Goal: Task Accomplishment & Management: Use online tool/utility

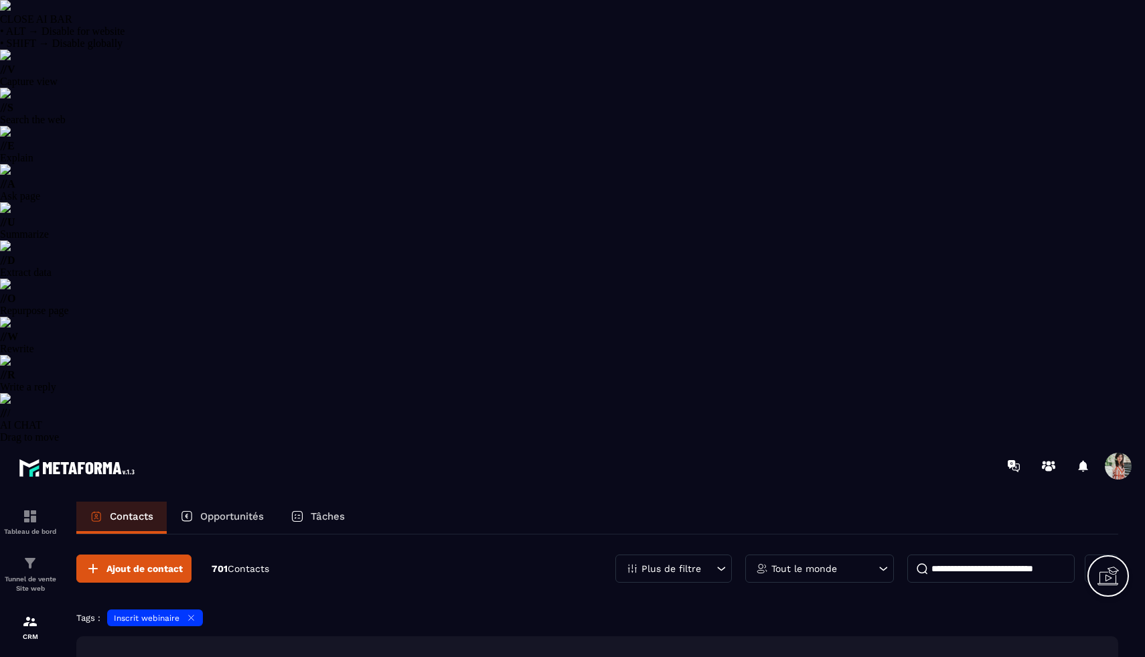
select select "******"
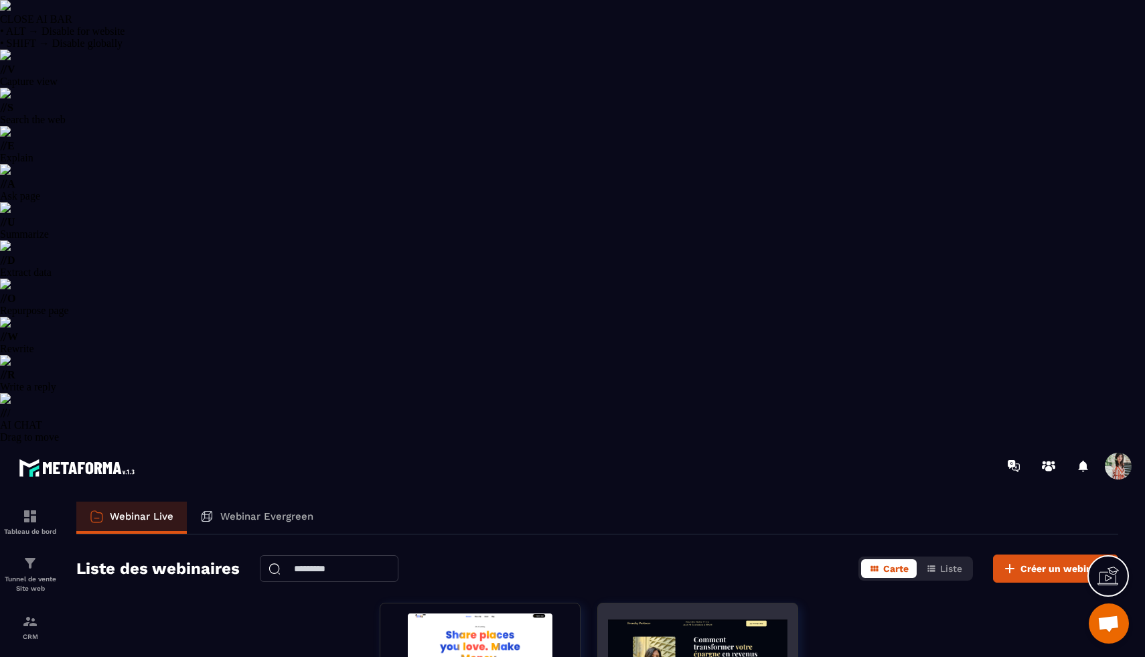
click at [635, 613] on img at bounding box center [697, 664] width 179 height 102
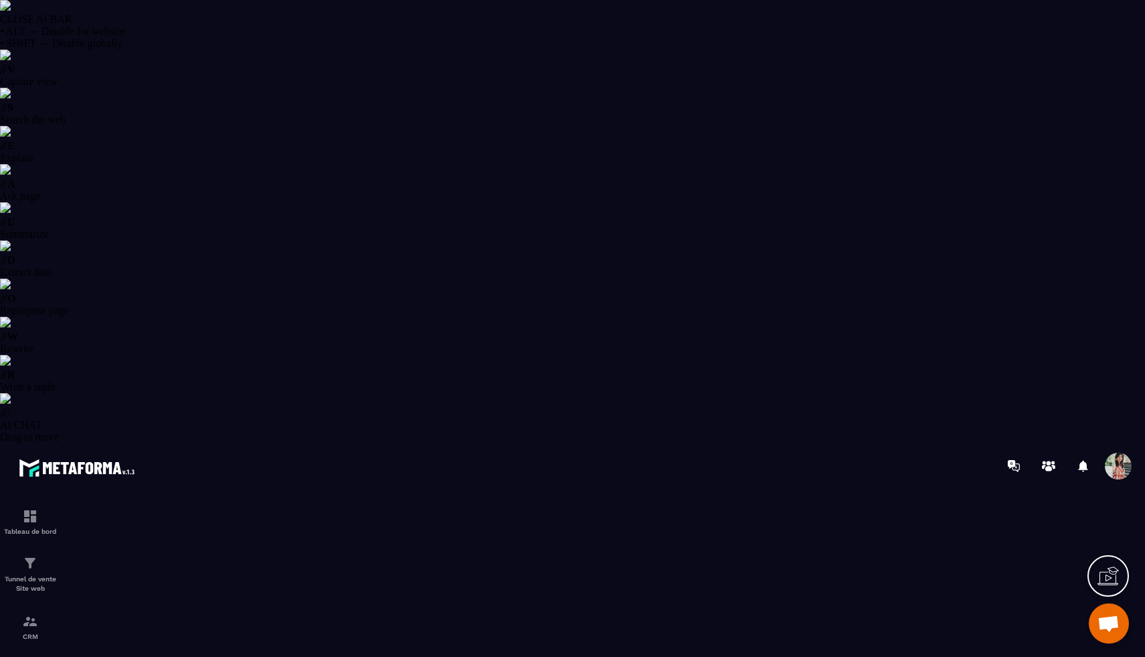
type input "**********"
type textarea "**********"
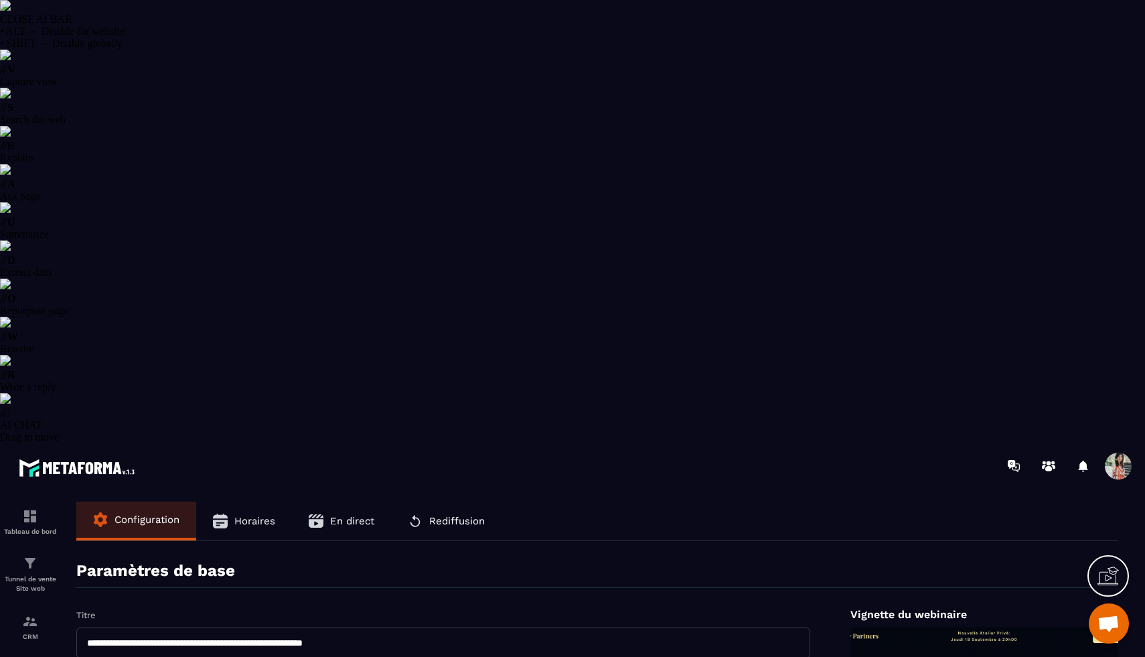
click at [342, 502] on button "En direct" at bounding box center [341, 521] width 99 height 39
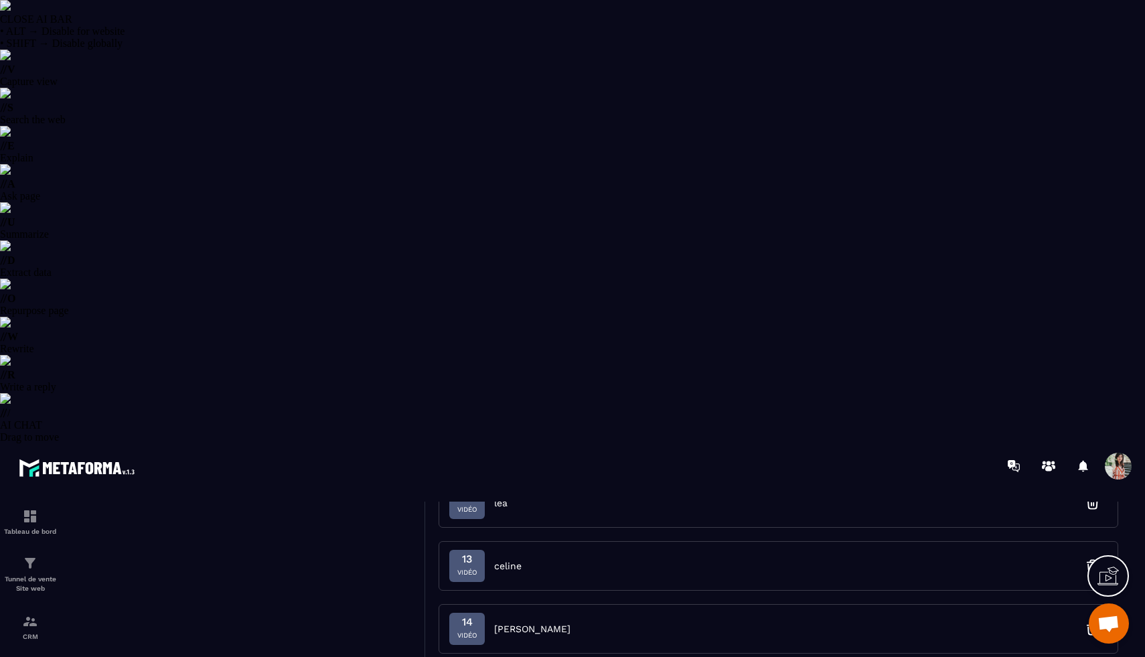
scroll to position [1692, 0]
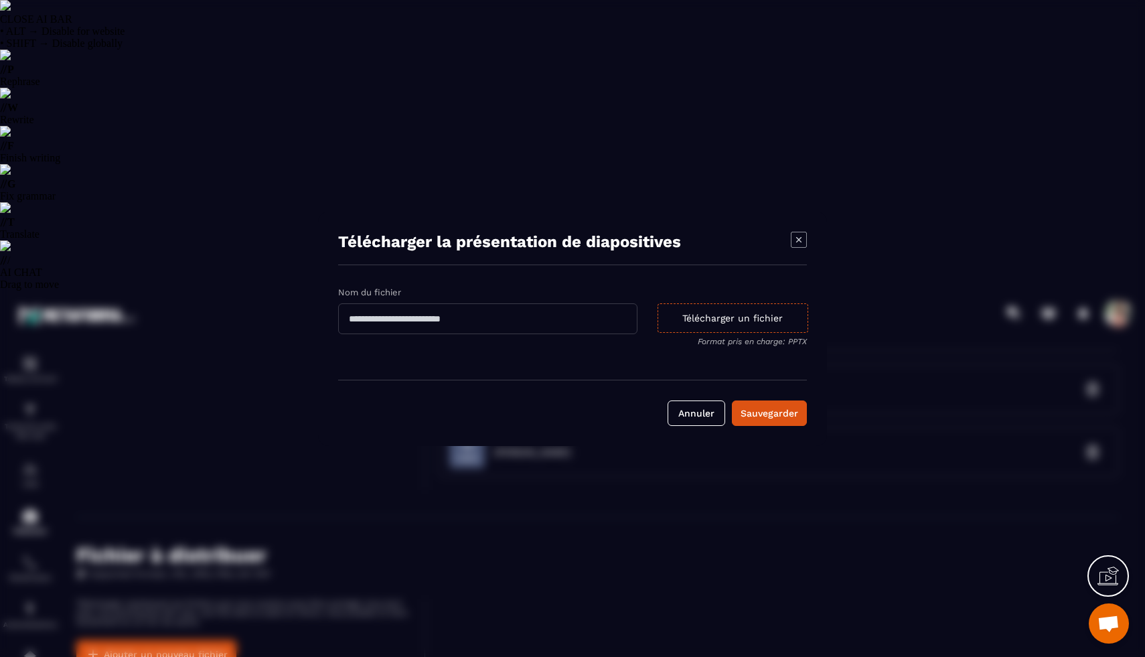
click at [475, 309] on input "Modal window" at bounding box center [487, 318] width 299 height 31
type input "**********"
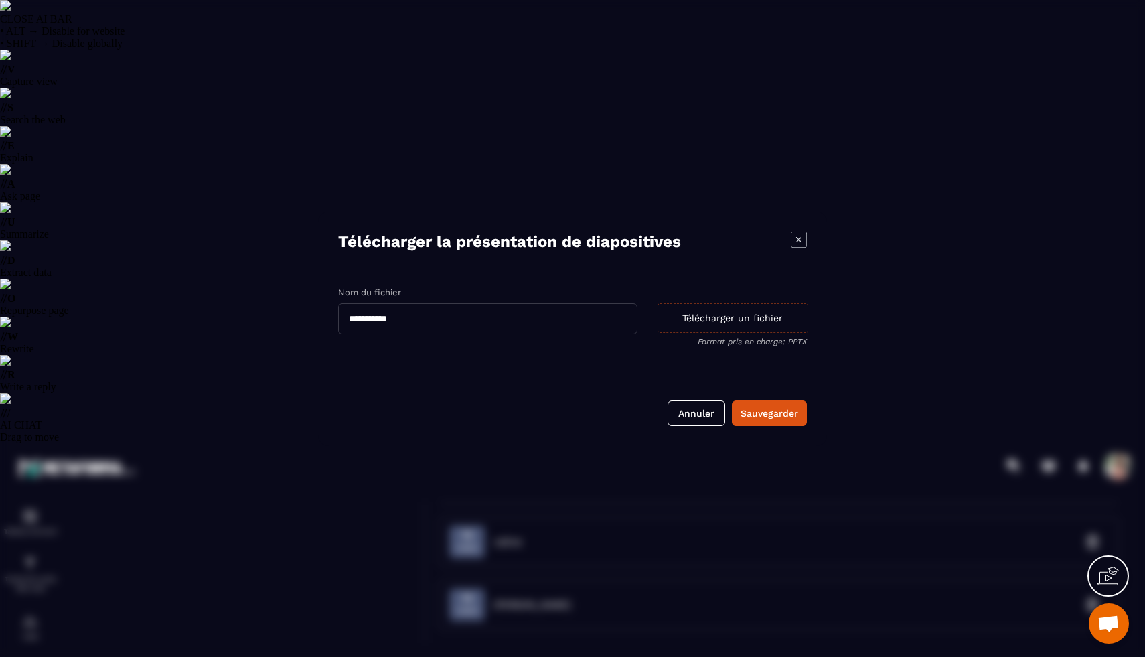
click at [727, 319] on div "Télécharger un fichier" at bounding box center [733, 317] width 151 height 29
click at [0, 0] on input "Télécharger un fichier Format pris en charge: PPTX" at bounding box center [0, 0] width 0 height 0
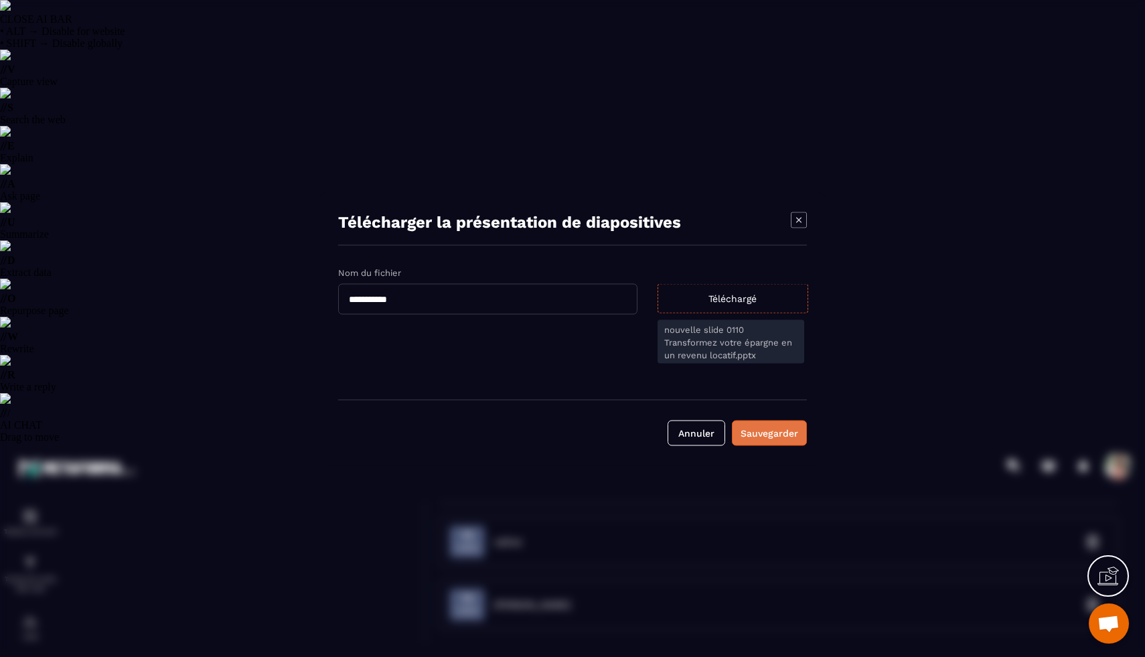
click at [785, 445] on button "Sauvegarder" at bounding box center [769, 432] width 75 height 25
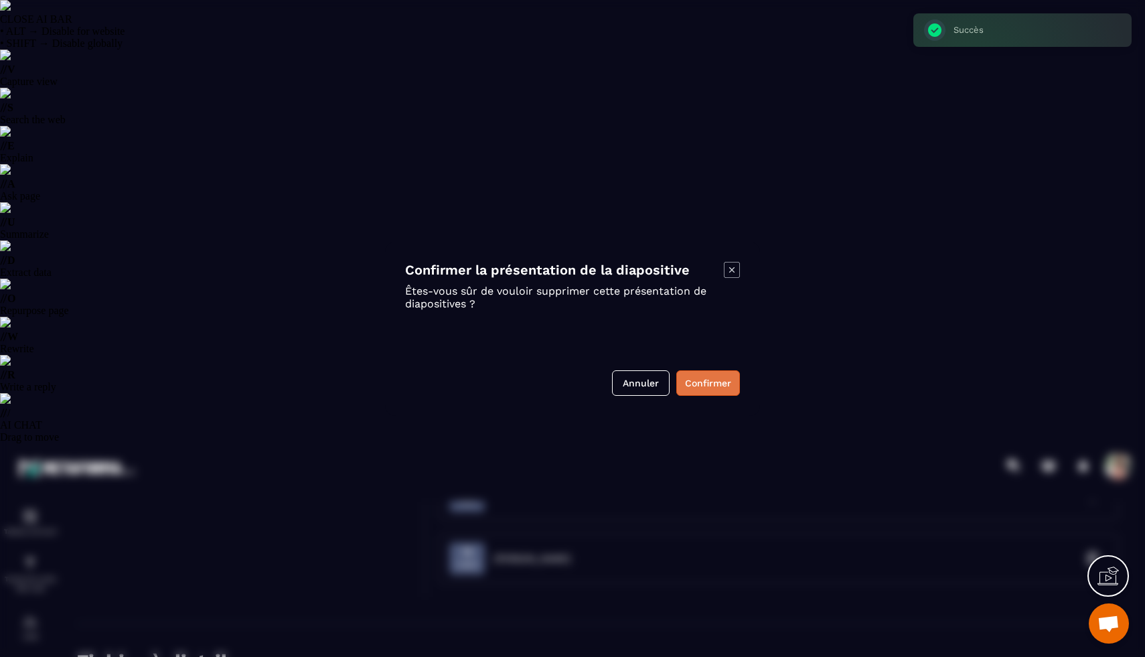
click at [703, 387] on button "Confirmer" at bounding box center [708, 382] width 64 height 25
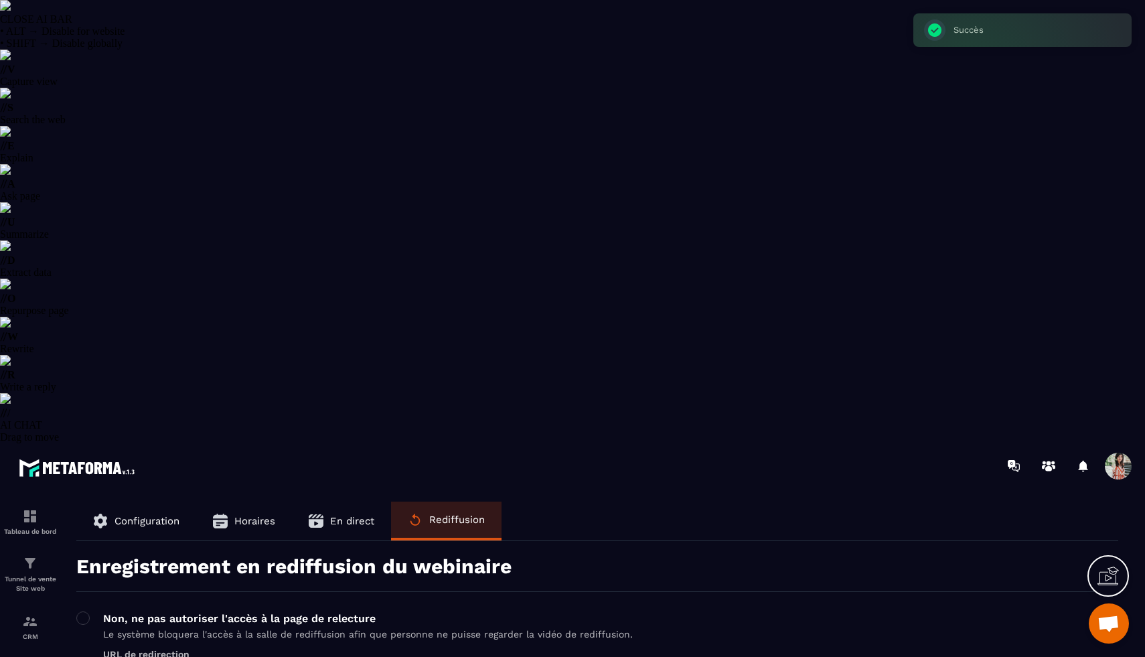
scroll to position [0, 0]
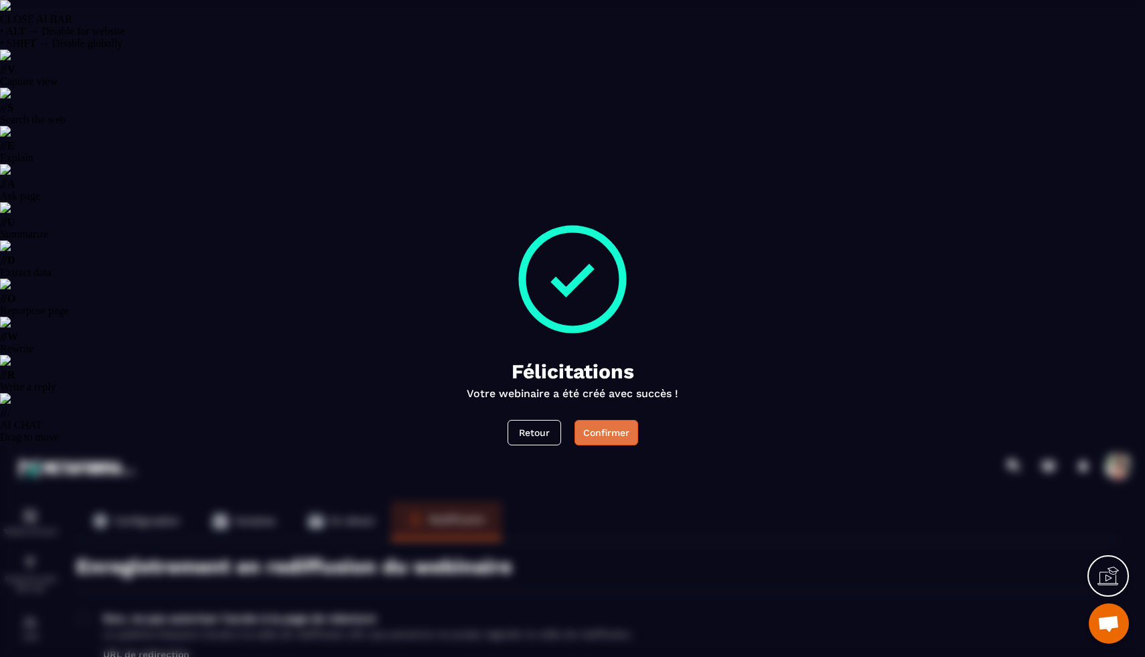
click at [619, 439] on div "Confirmer" at bounding box center [606, 432] width 46 height 13
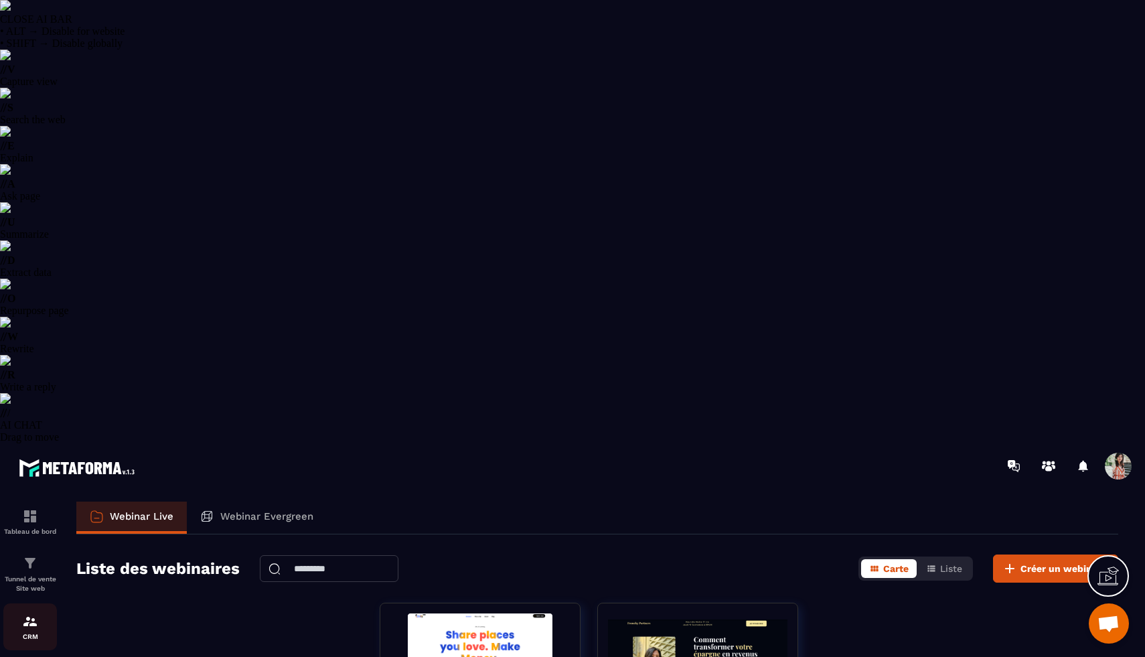
click at [29, 613] on img at bounding box center [30, 621] width 16 height 16
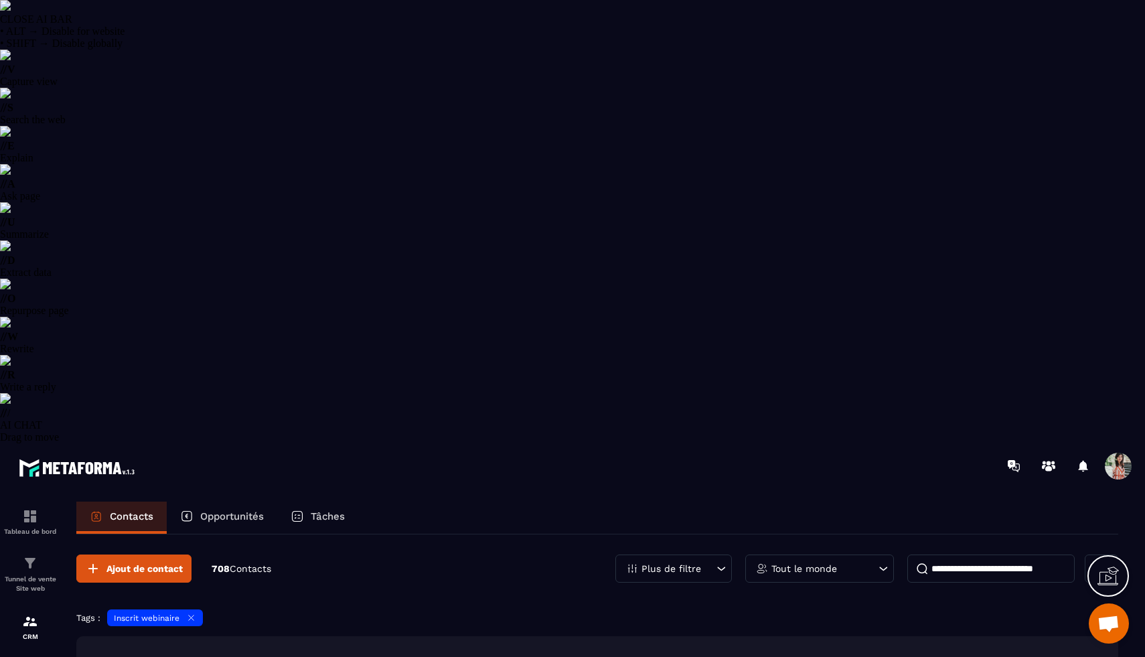
click at [195, 613] on icon at bounding box center [191, 618] width 10 height 10
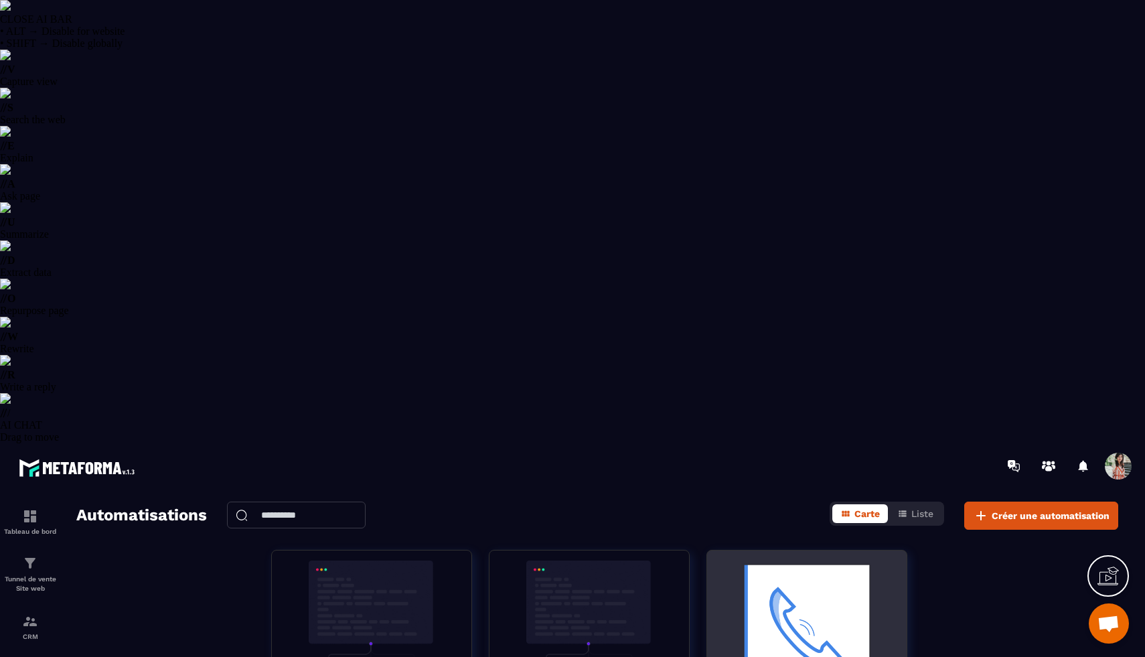
click at [834, 561] on img at bounding box center [806, 628] width 179 height 134
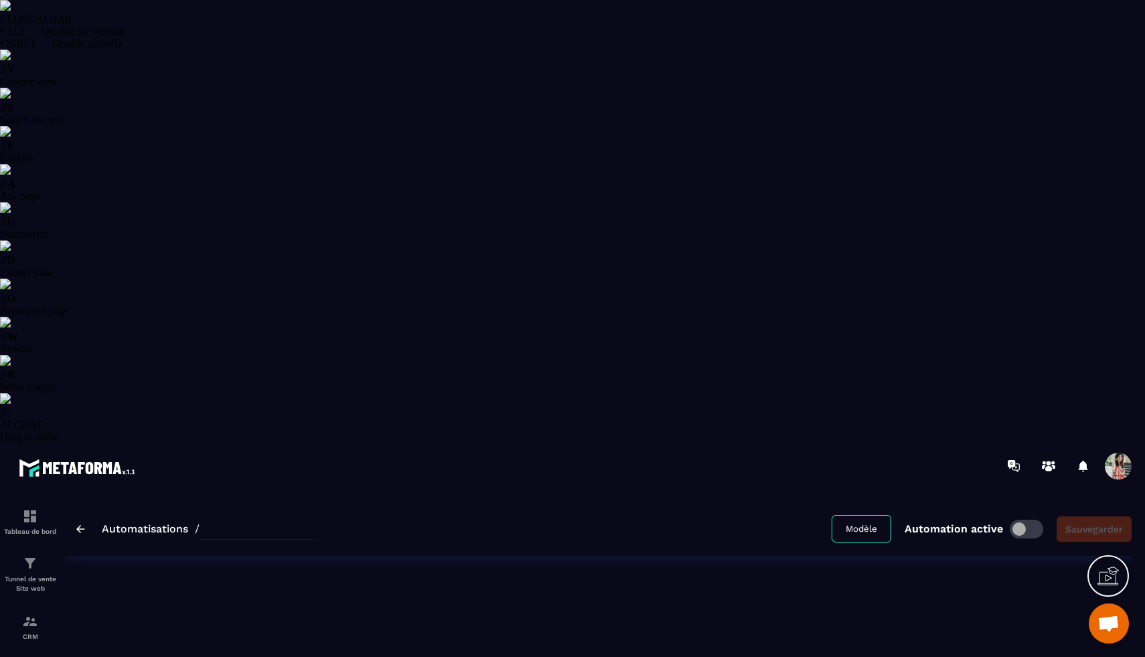
type input "**********"
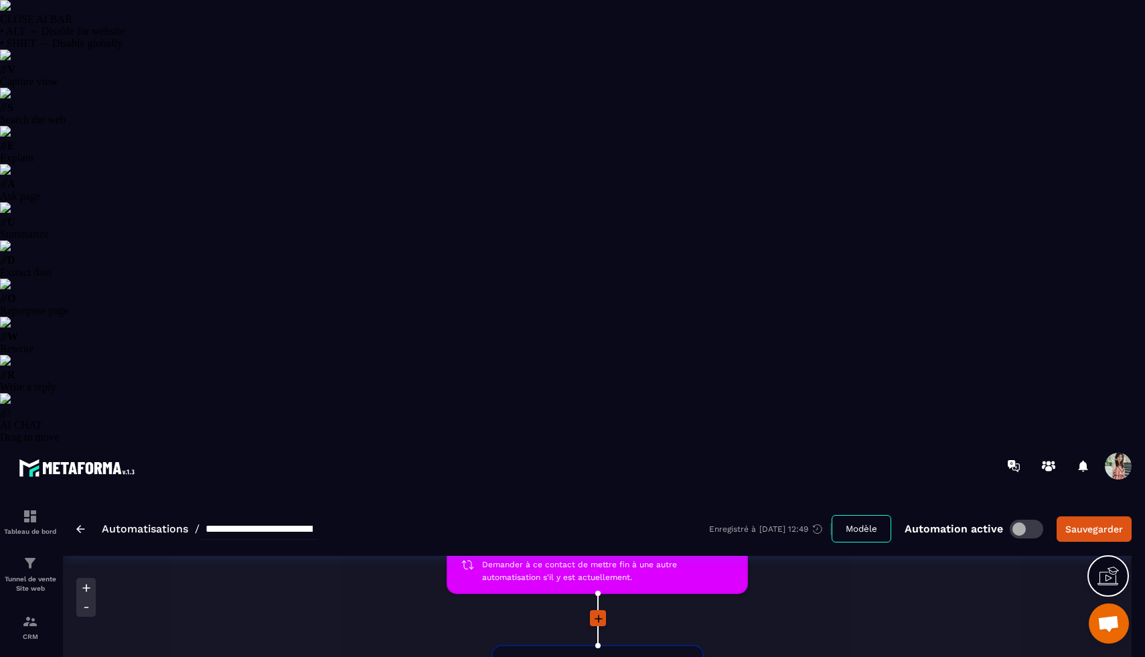
scroll to position [210, 0]
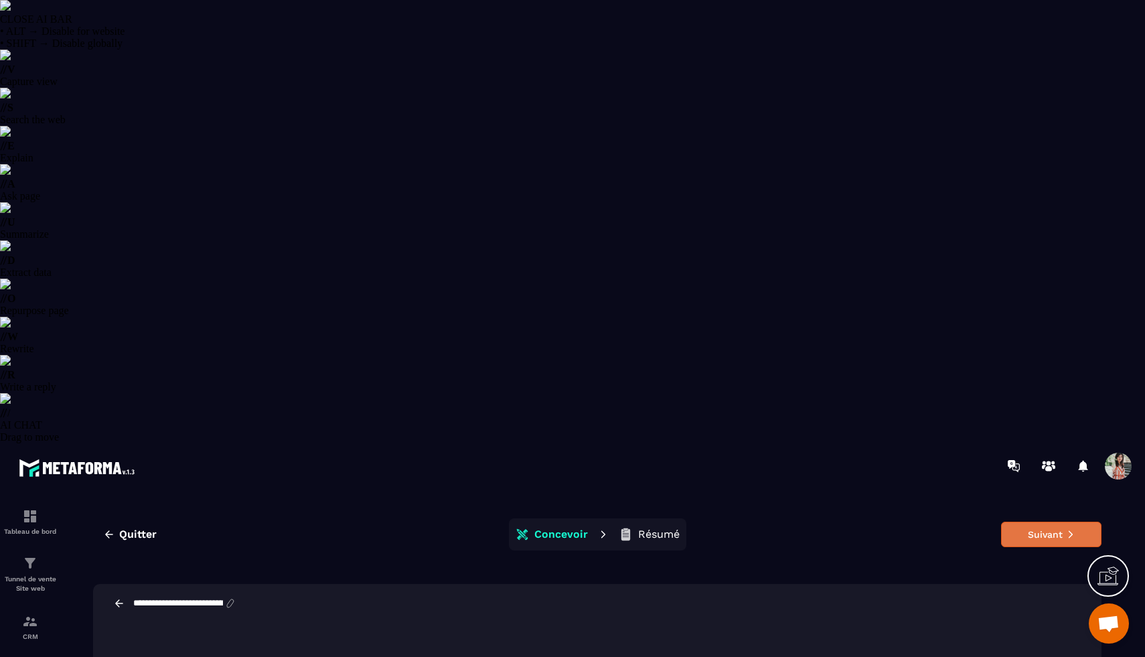
click at [1051, 522] on button "Suivant" at bounding box center [1051, 534] width 100 height 25
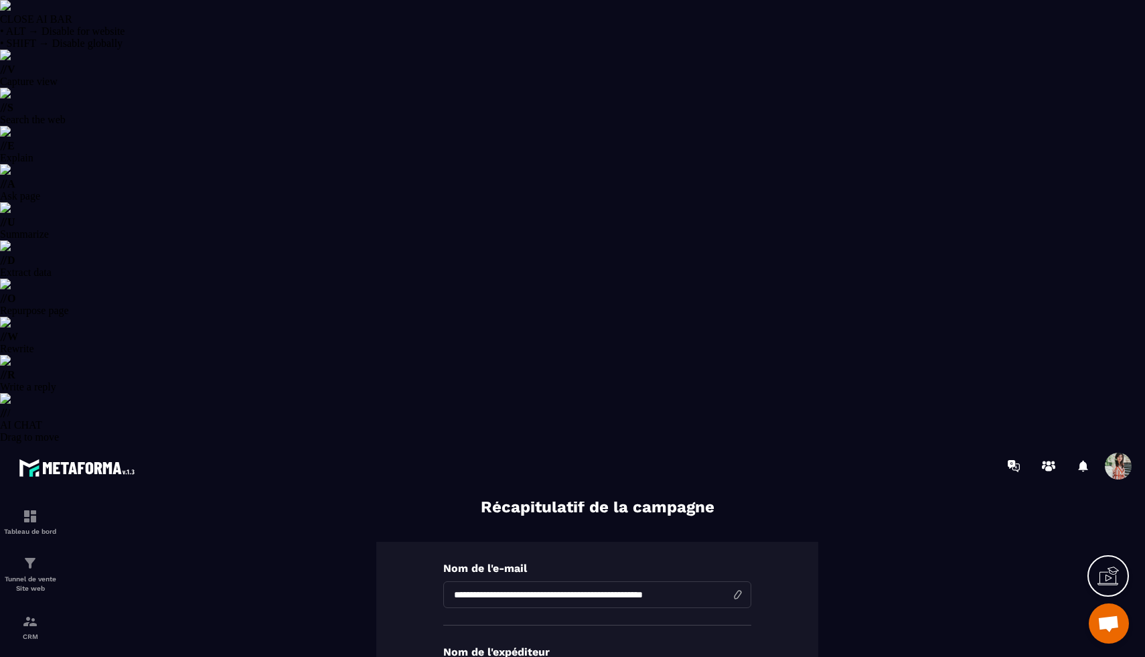
scroll to position [133, 0]
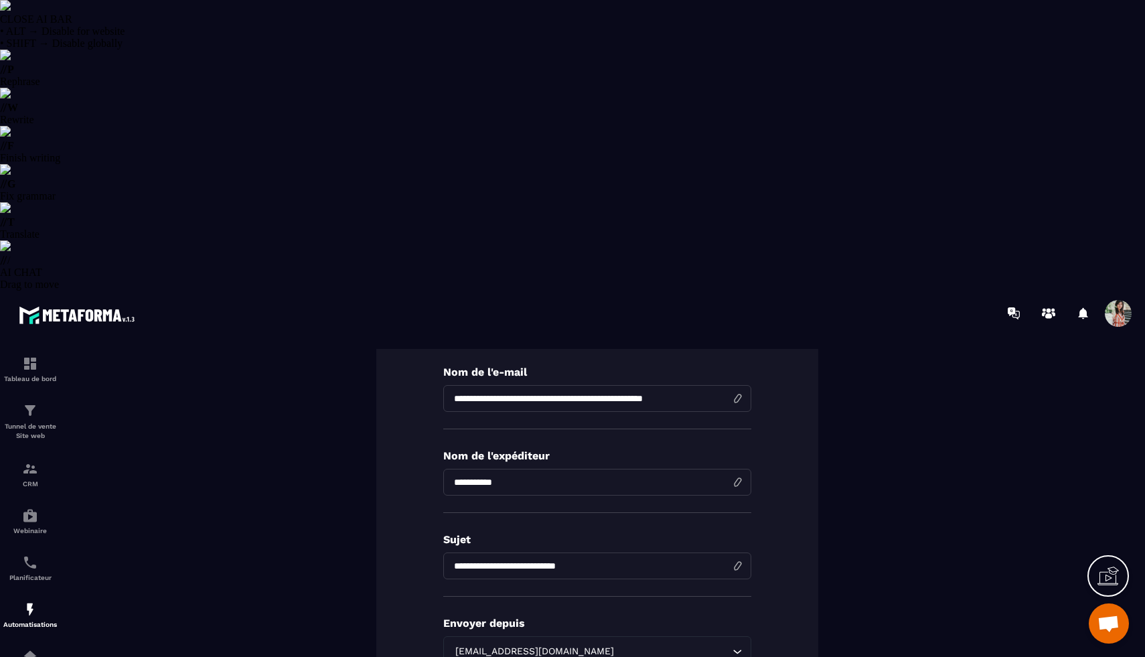
type input "**********"
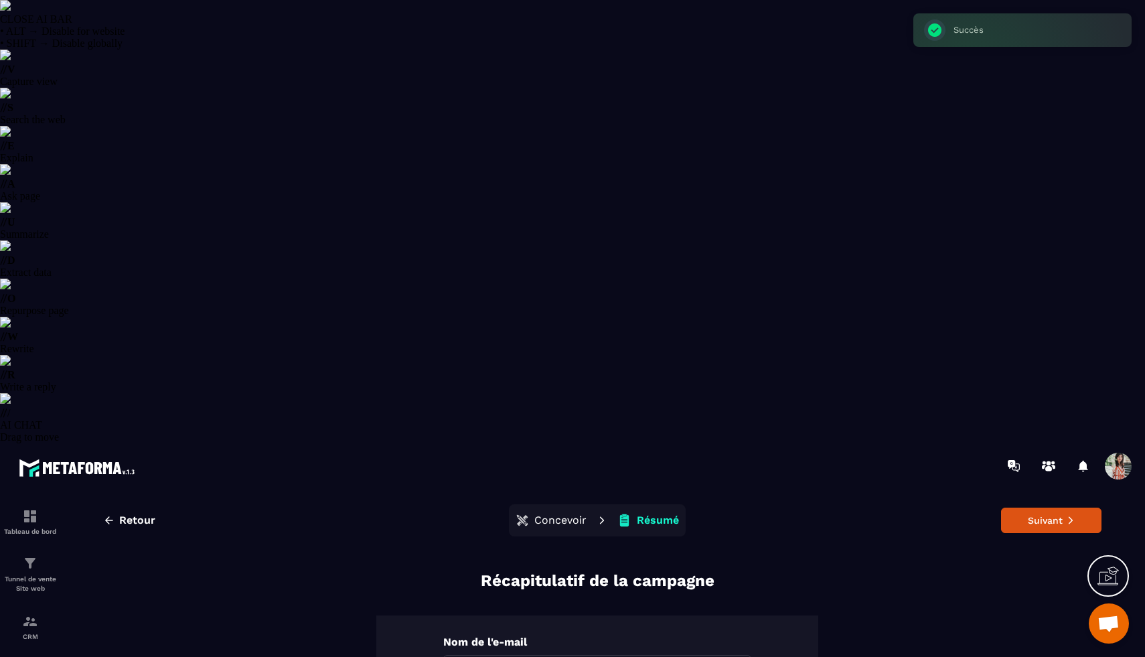
scroll to position [0, 0]
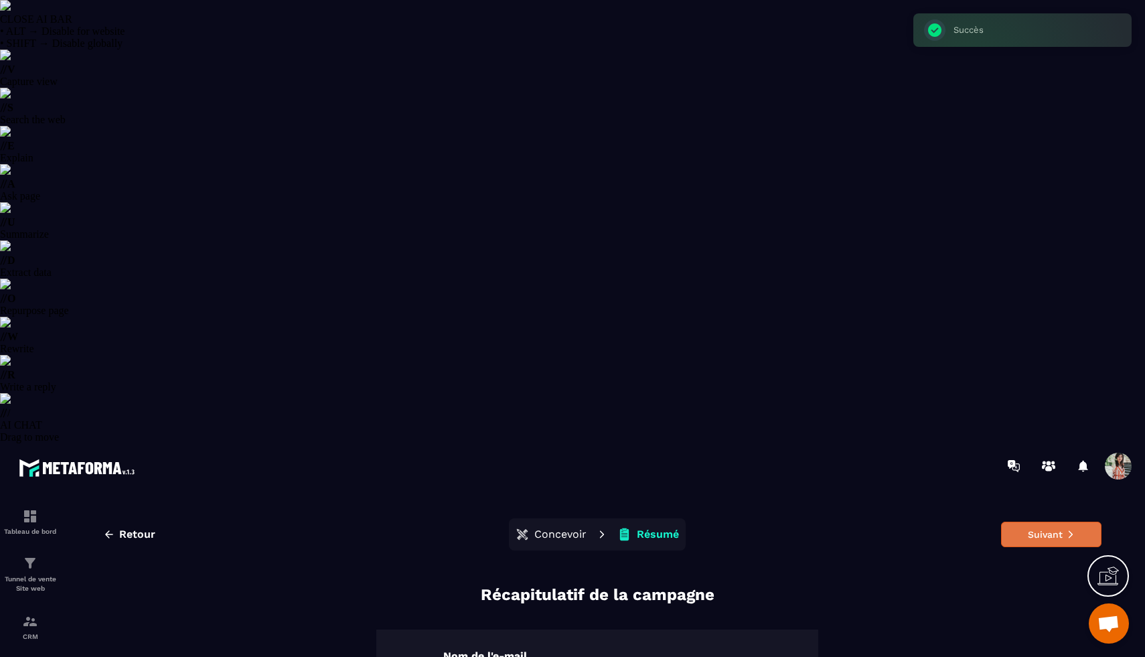
click at [1062, 522] on button "Suivant" at bounding box center [1051, 534] width 100 height 25
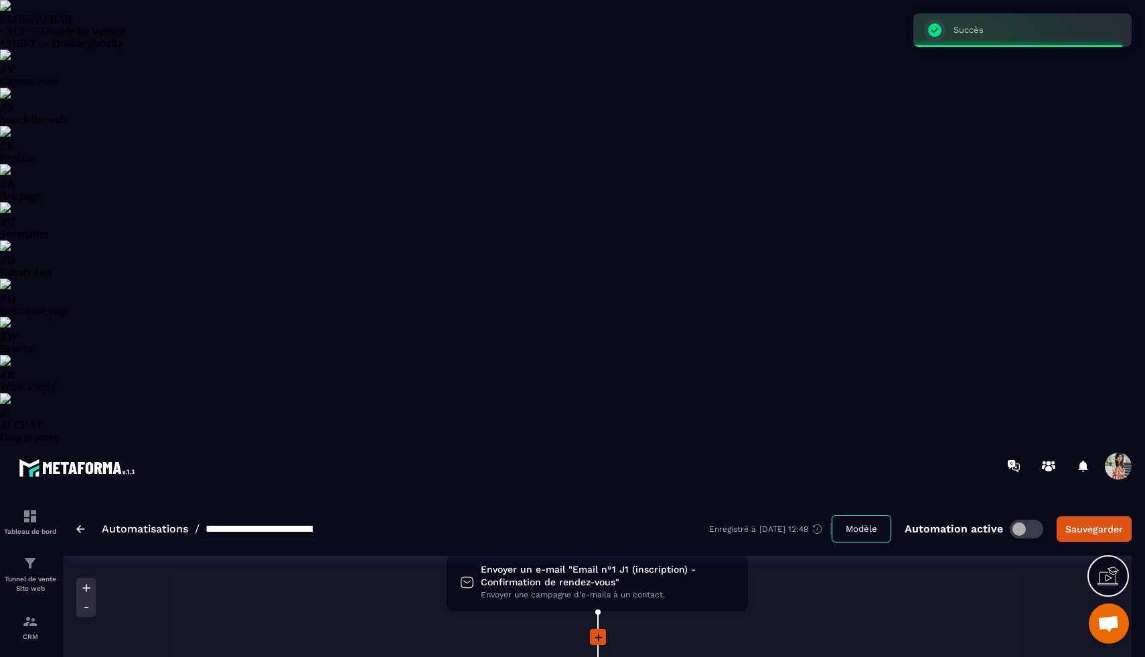
scroll to position [512, 0]
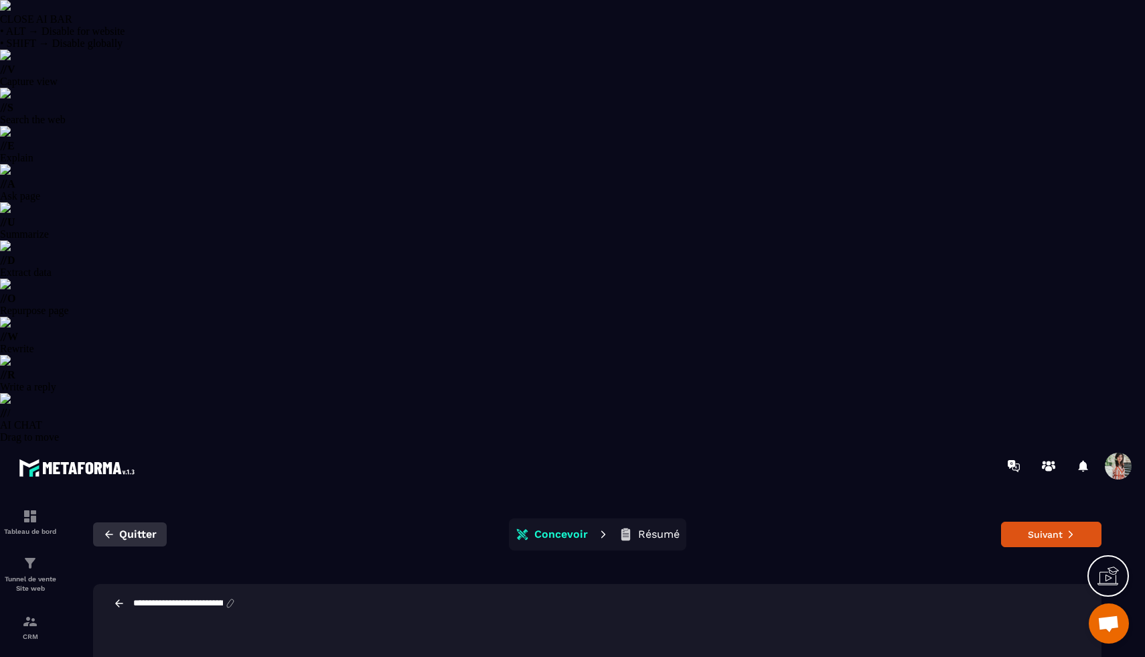
click at [111, 528] on icon "button" at bounding box center [109, 534] width 12 height 12
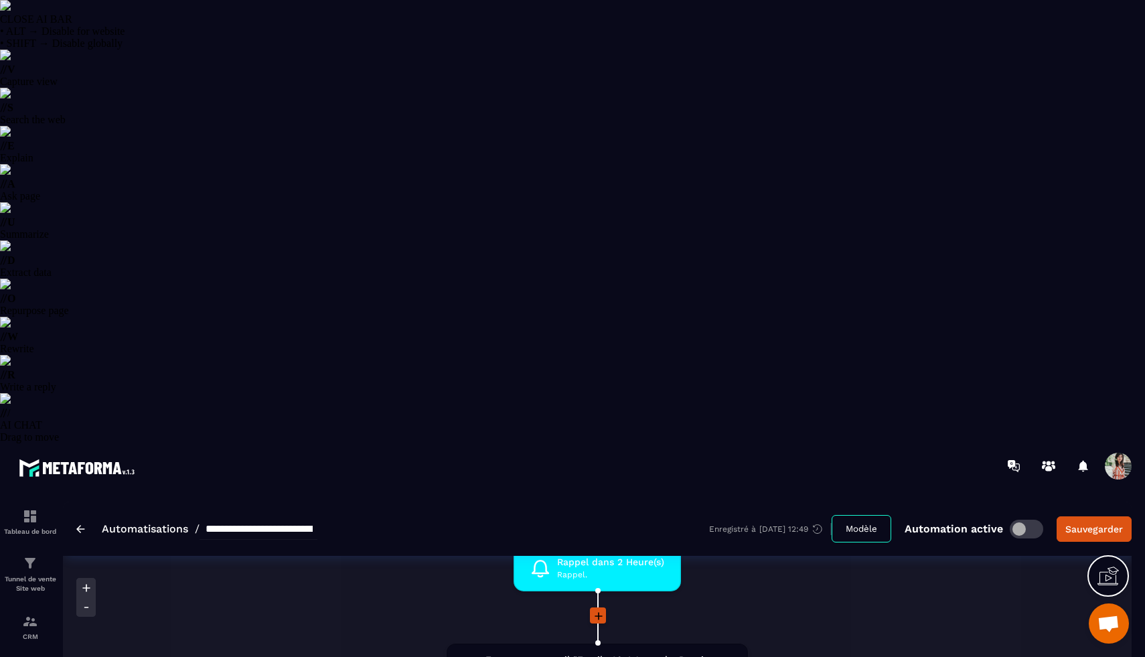
scroll to position [813, 0]
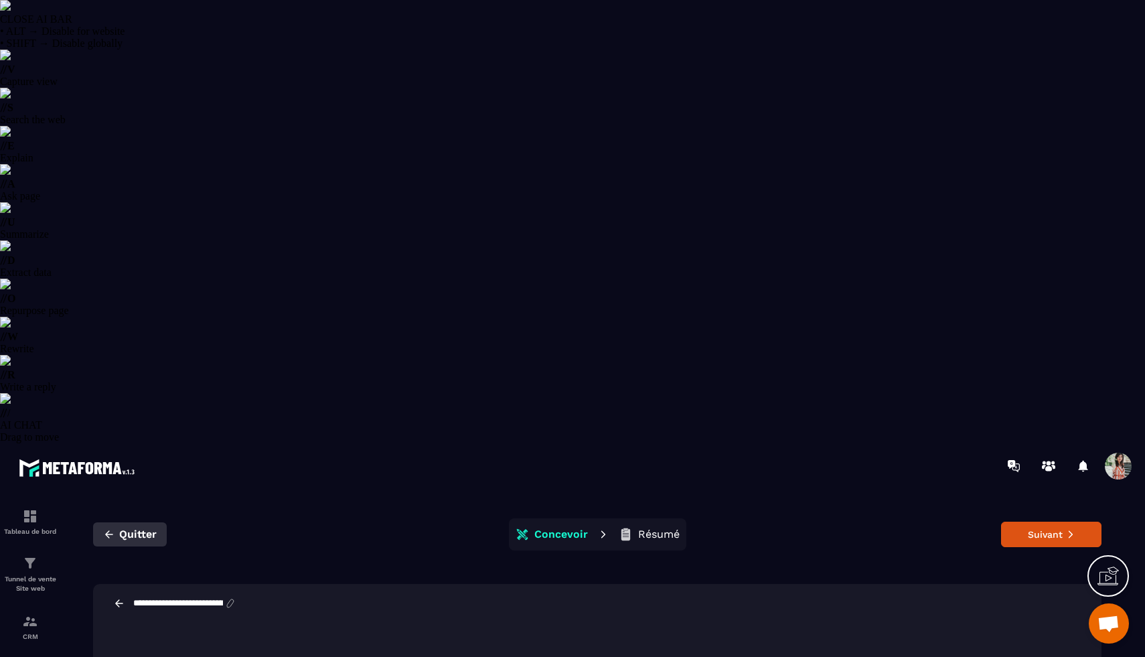
click at [108, 528] on icon "button" at bounding box center [109, 534] width 12 height 12
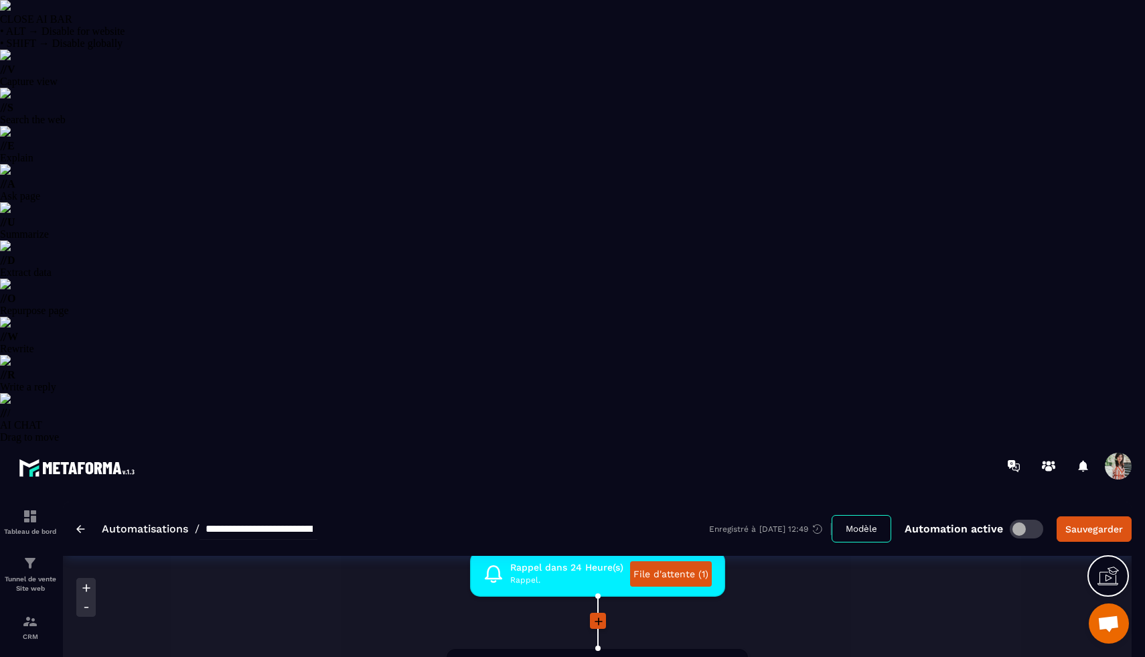
scroll to position [611, 0]
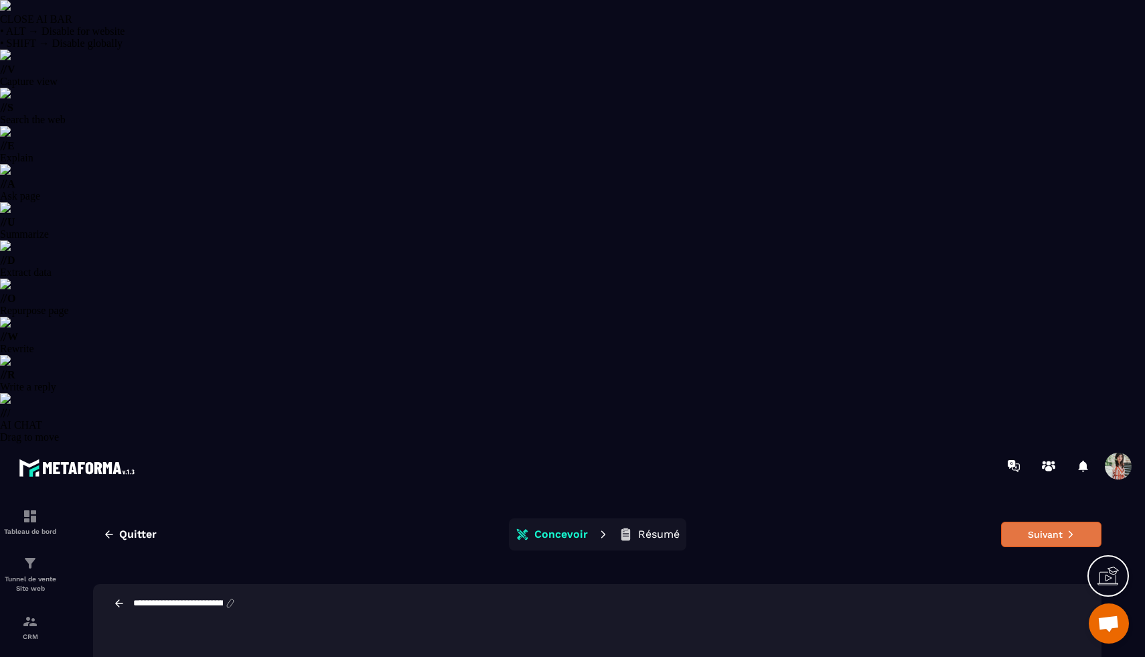
click at [1024, 522] on button "Suivant" at bounding box center [1051, 534] width 100 height 25
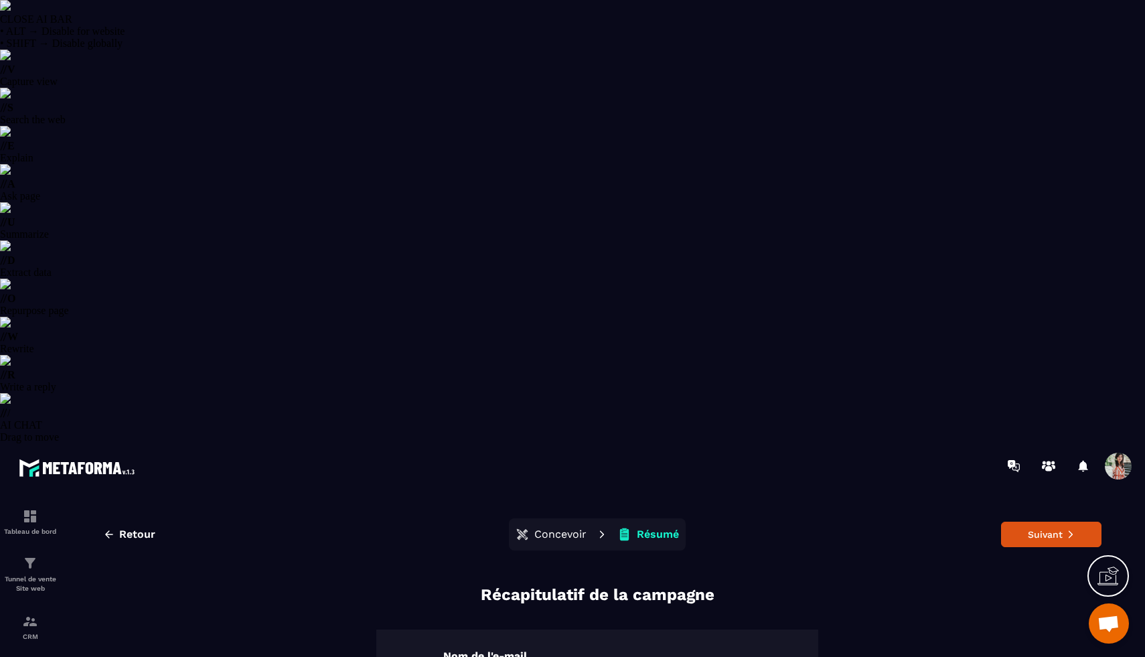
scroll to position [133, 0]
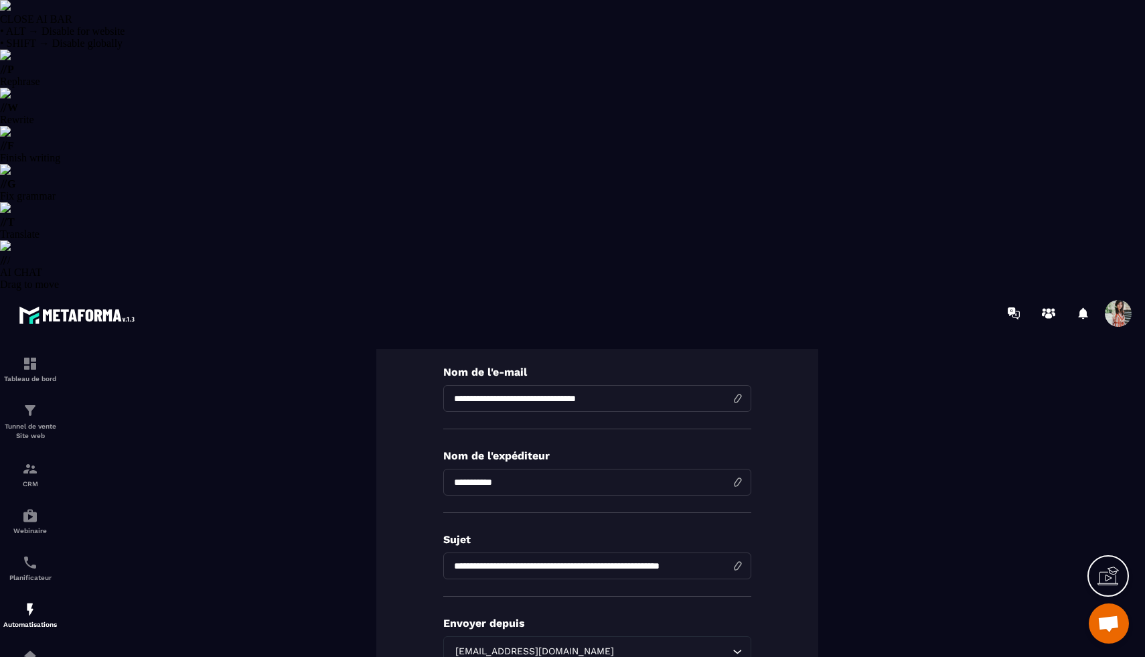
type input "**********"
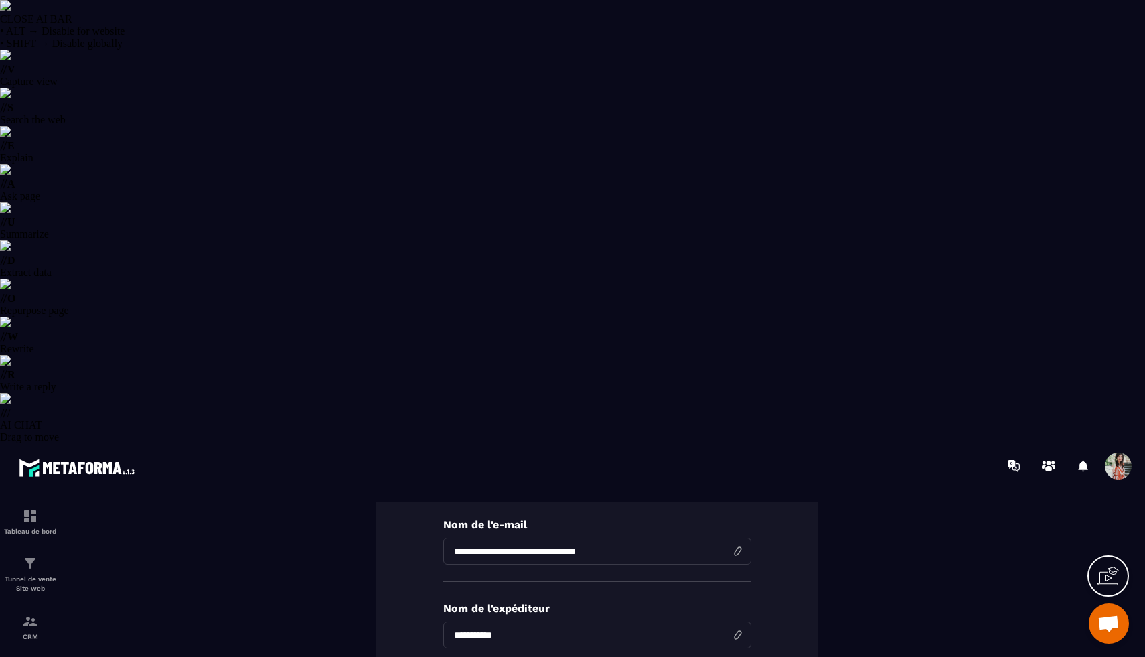
scroll to position [0, 0]
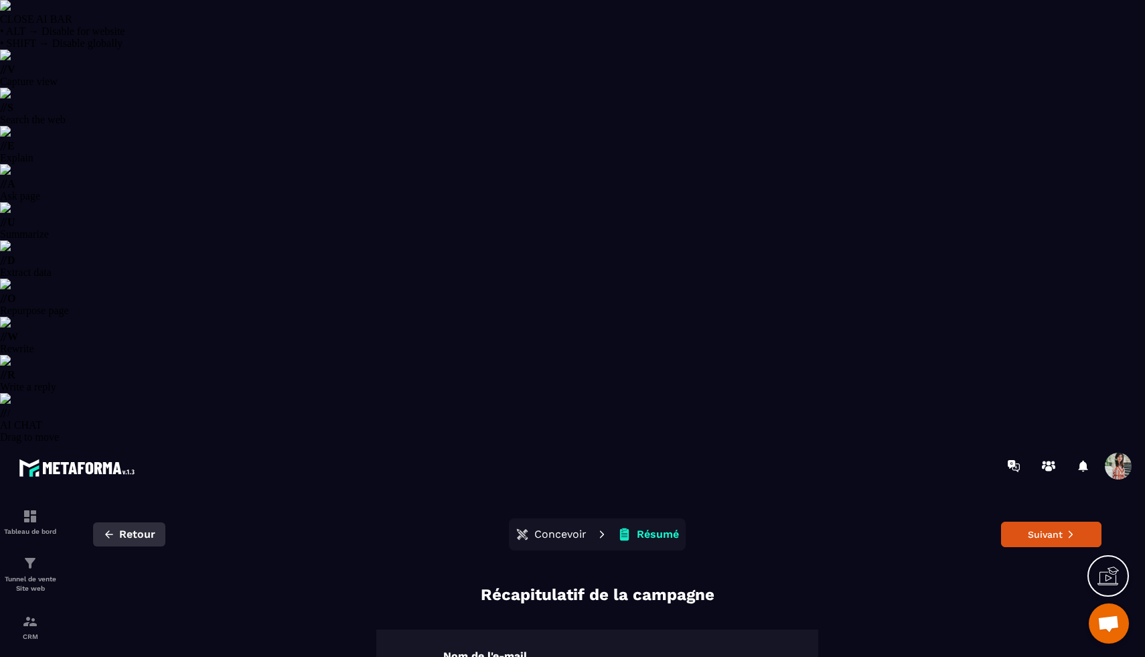
click at [151, 528] on span "Retour" at bounding box center [137, 534] width 36 height 13
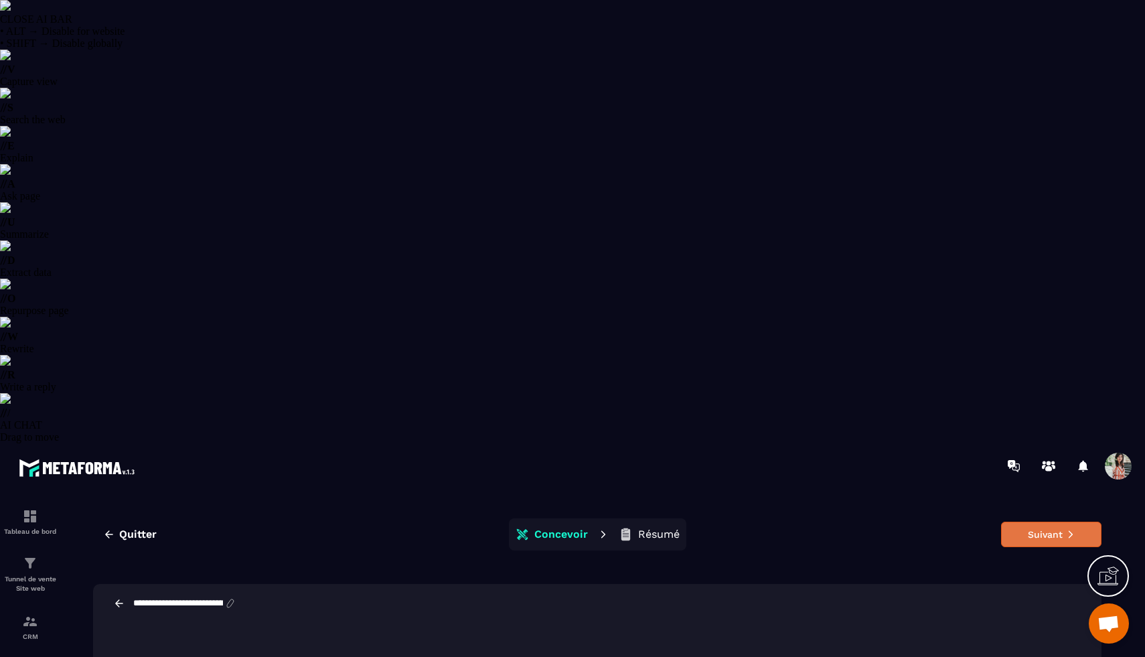
click at [1022, 522] on button "Suivant" at bounding box center [1051, 534] width 100 height 25
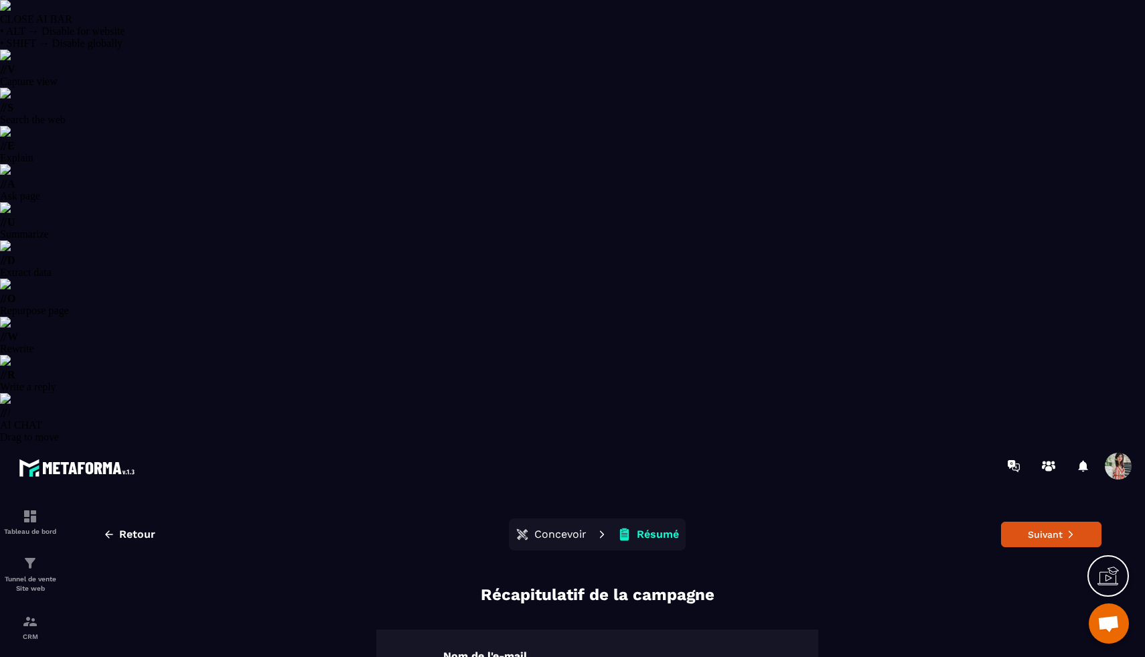
scroll to position [133, 0]
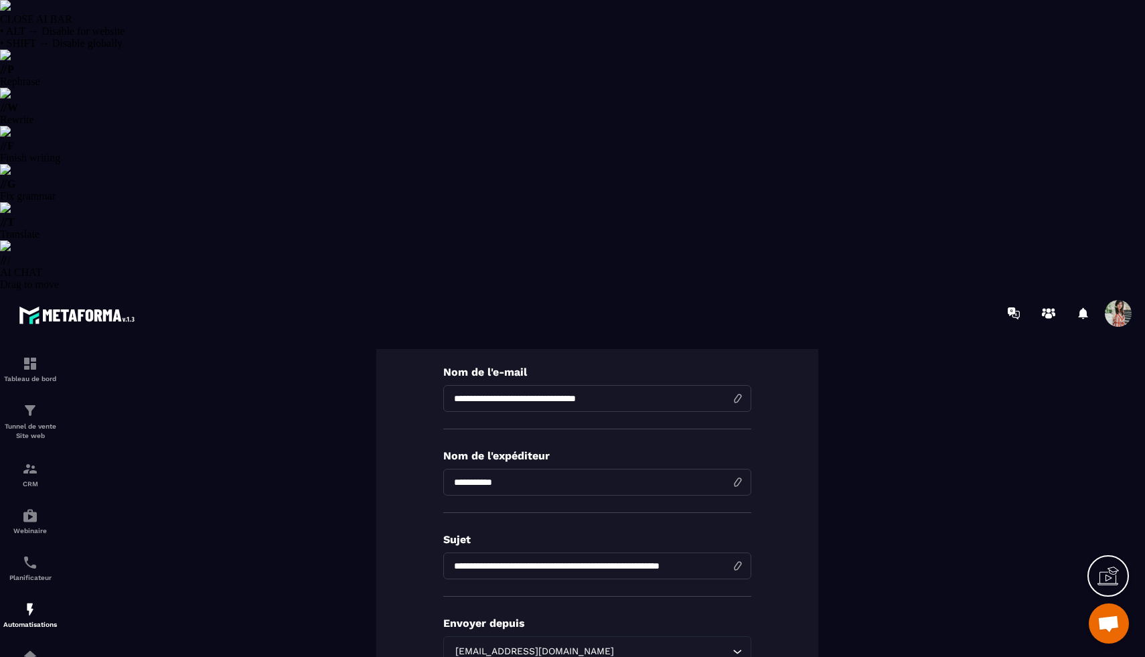
type input "**********"
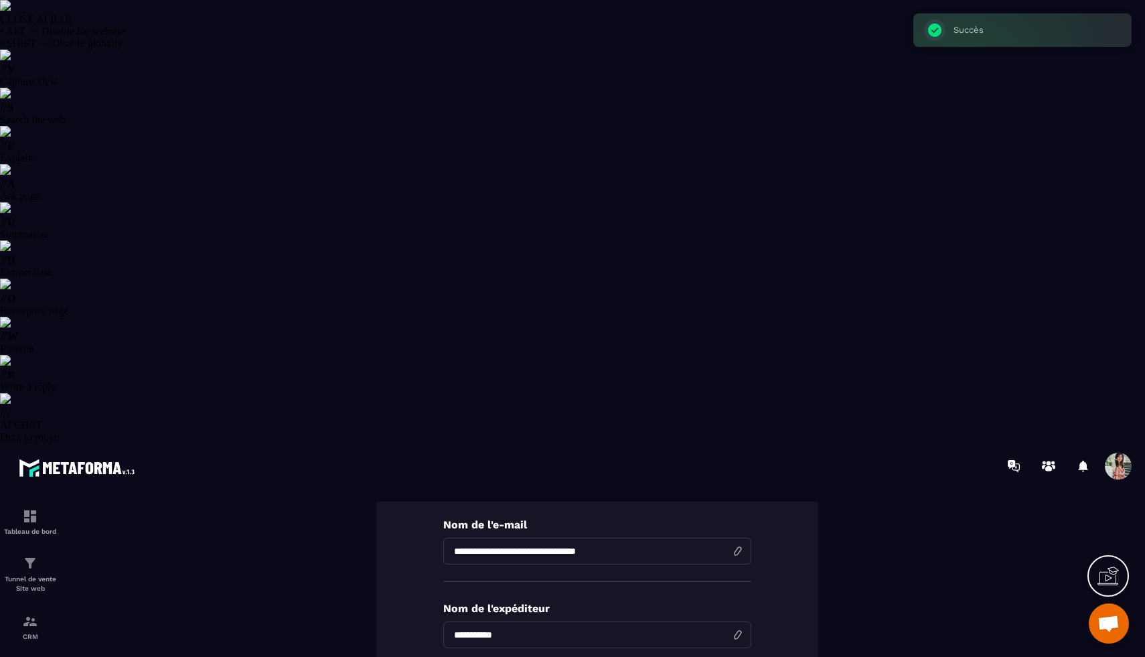
scroll to position [0, 0]
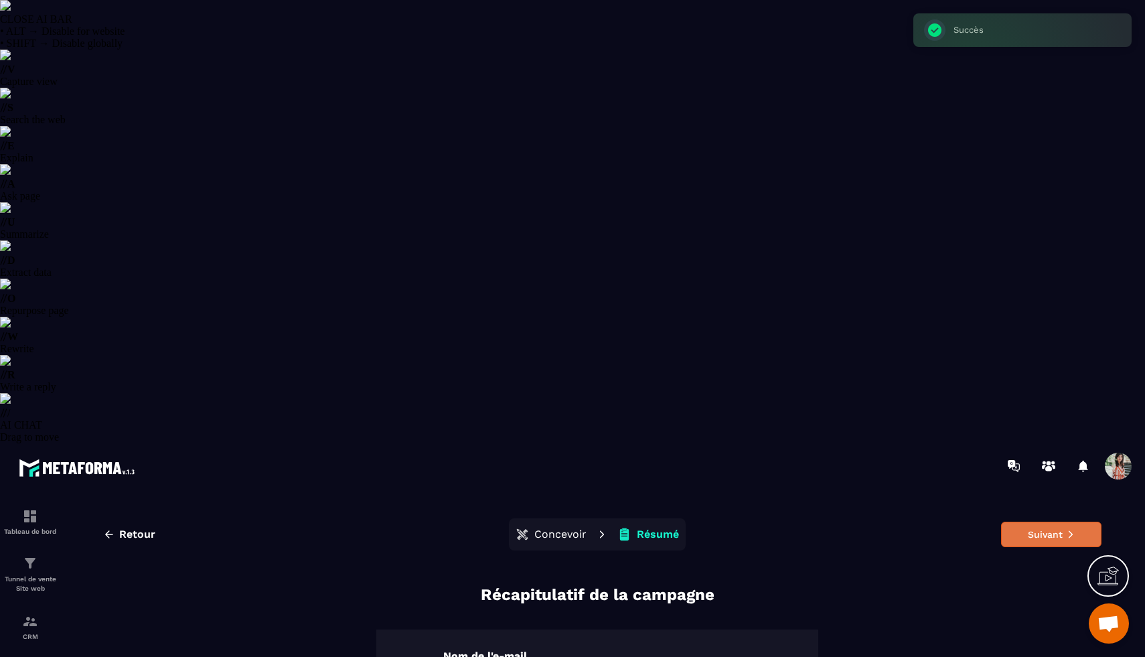
click at [1066, 522] on button "Suivant" at bounding box center [1051, 534] width 100 height 25
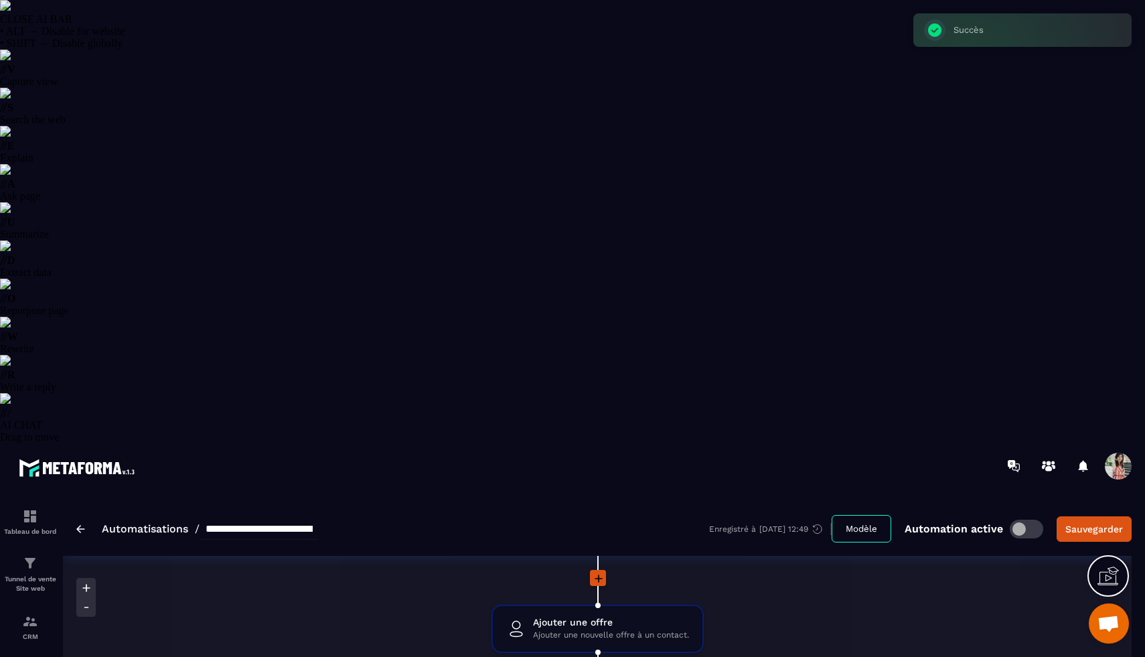
scroll to position [243, 0]
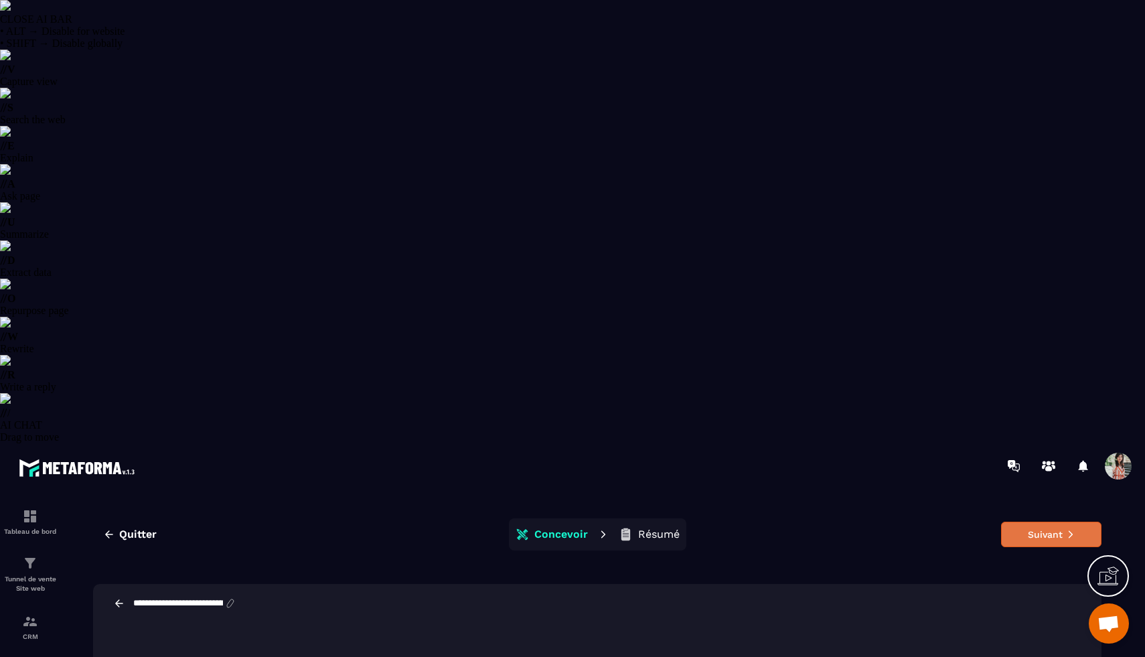
click at [1051, 522] on button "Suivant" at bounding box center [1051, 534] width 100 height 25
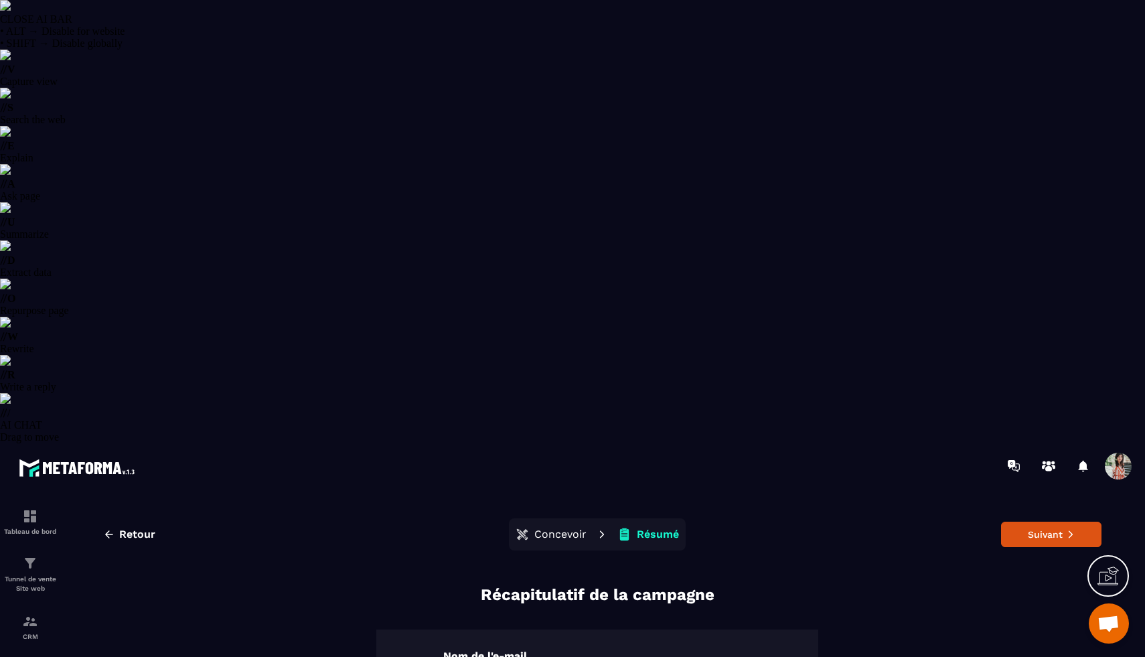
scroll to position [133, 0]
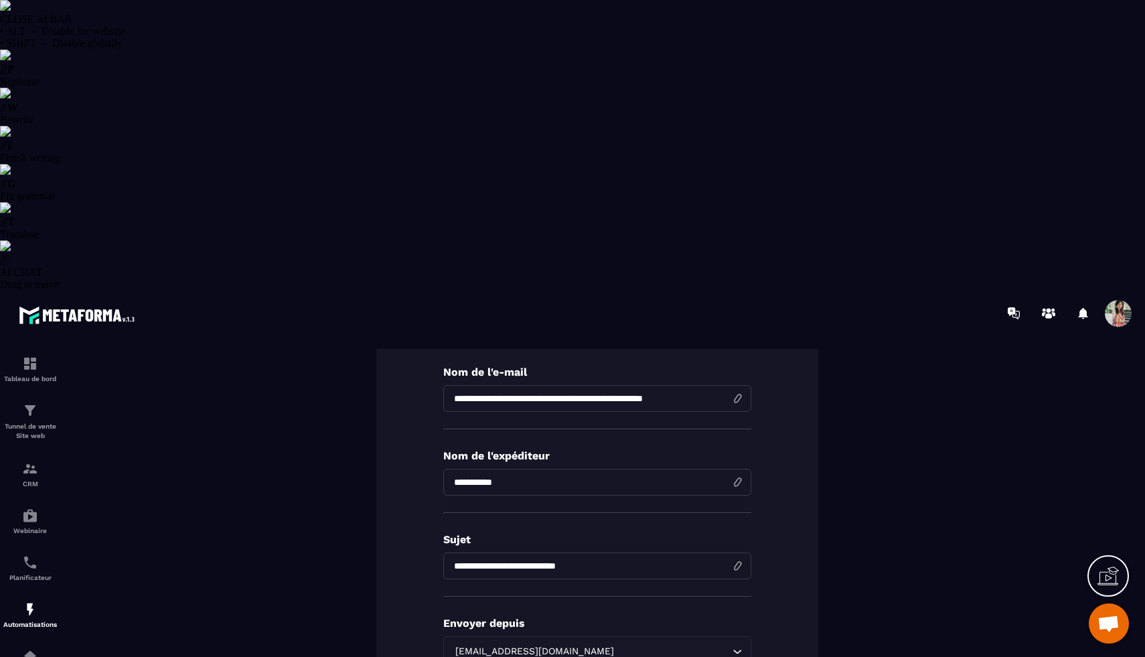
type input "**********"
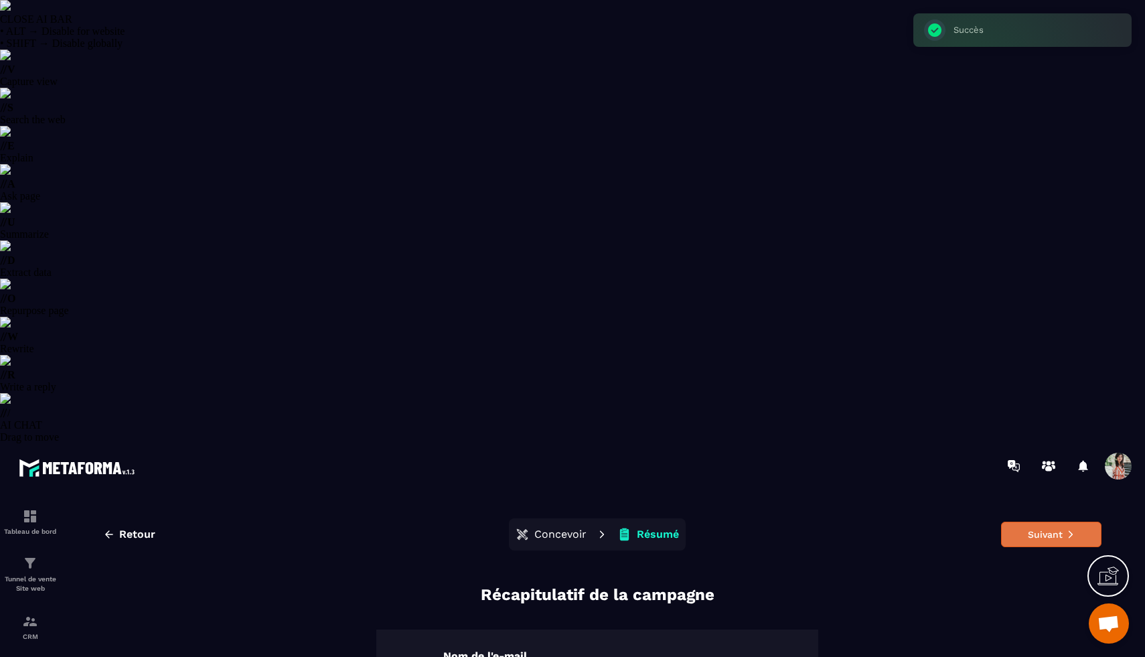
click at [1051, 522] on button "Suivant" at bounding box center [1051, 534] width 100 height 25
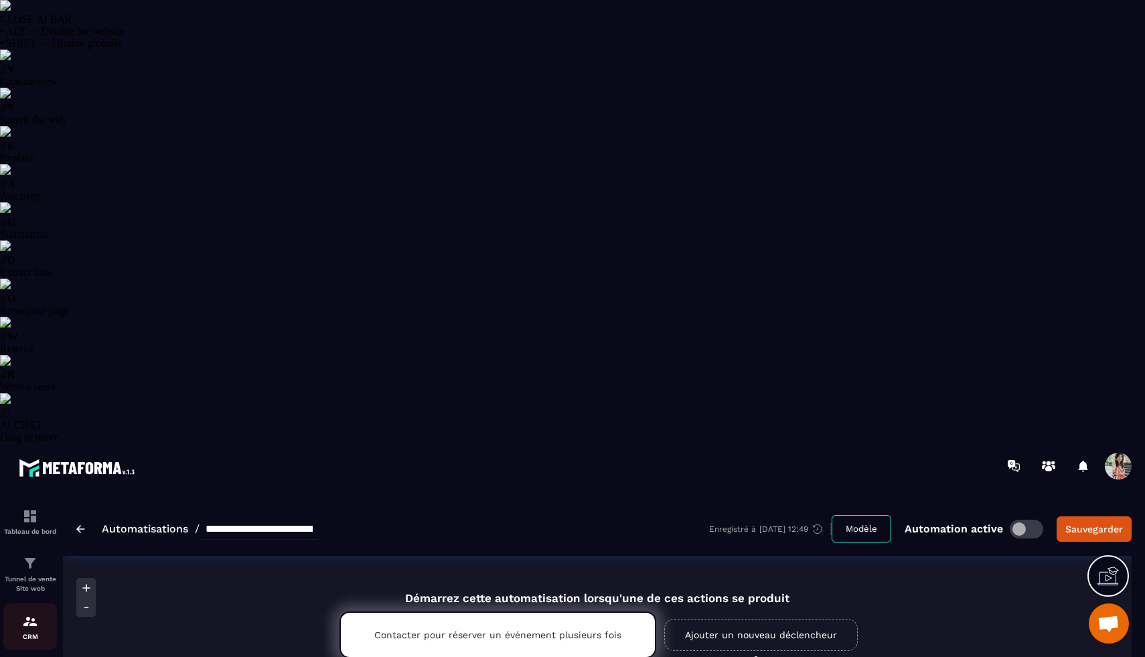
click at [27, 613] on div "CRM" at bounding box center [30, 626] width 54 height 27
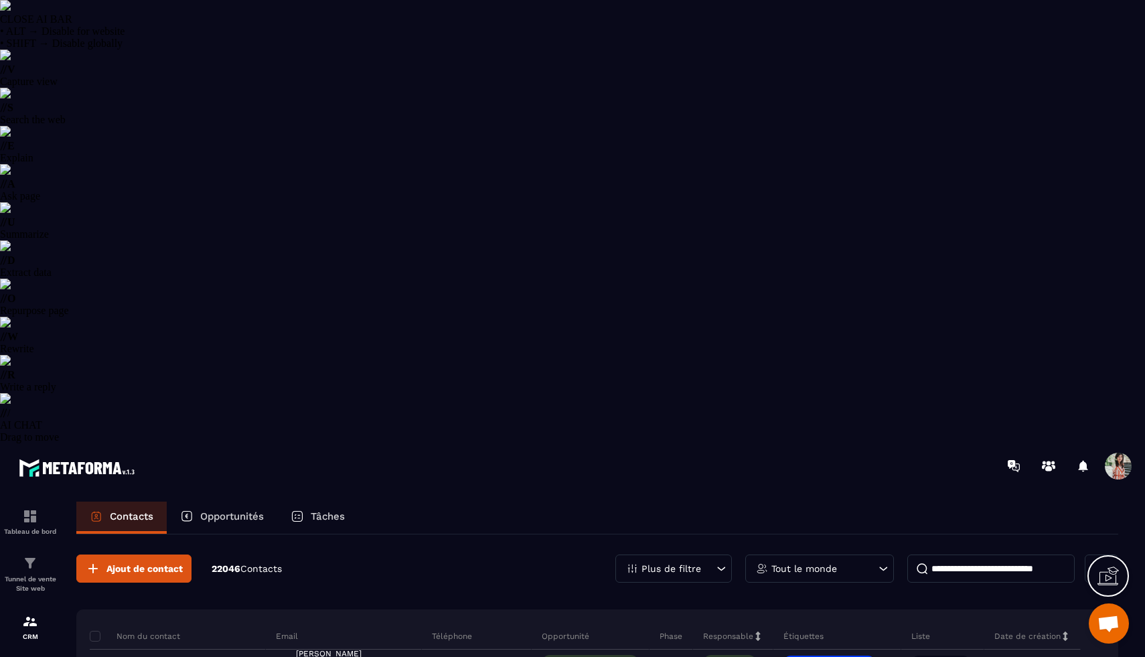
click at [697, 564] on p "Plus de filtre" at bounding box center [672, 568] width 60 height 9
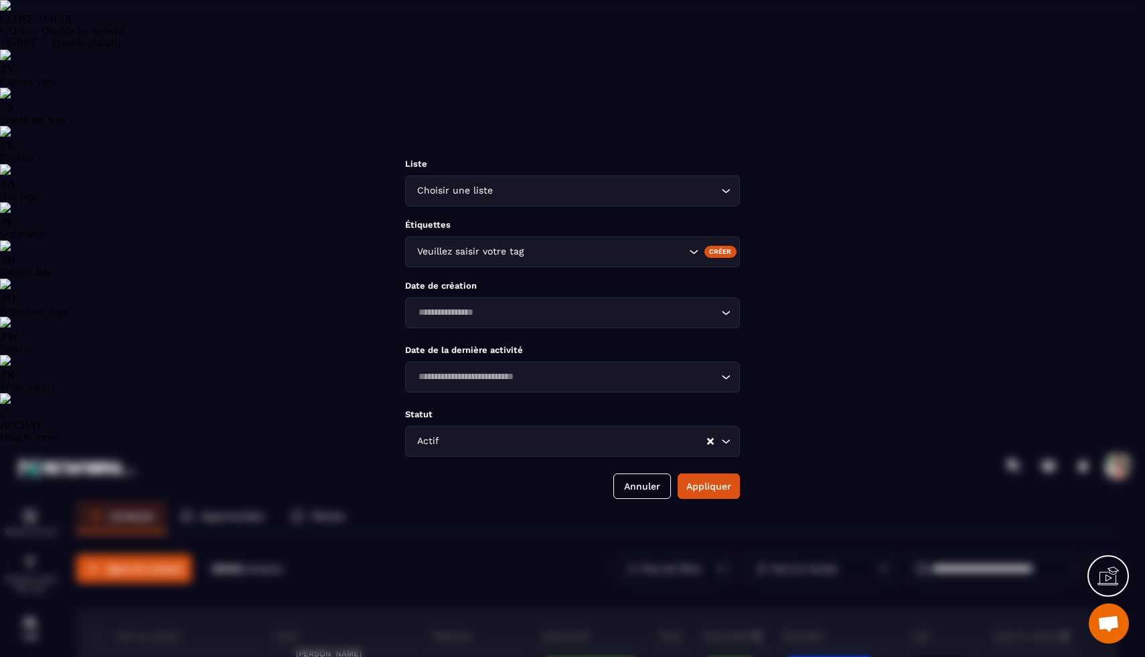
click at [502, 247] on div "Veuillez saisir votre tag" at bounding box center [550, 251] width 275 height 15
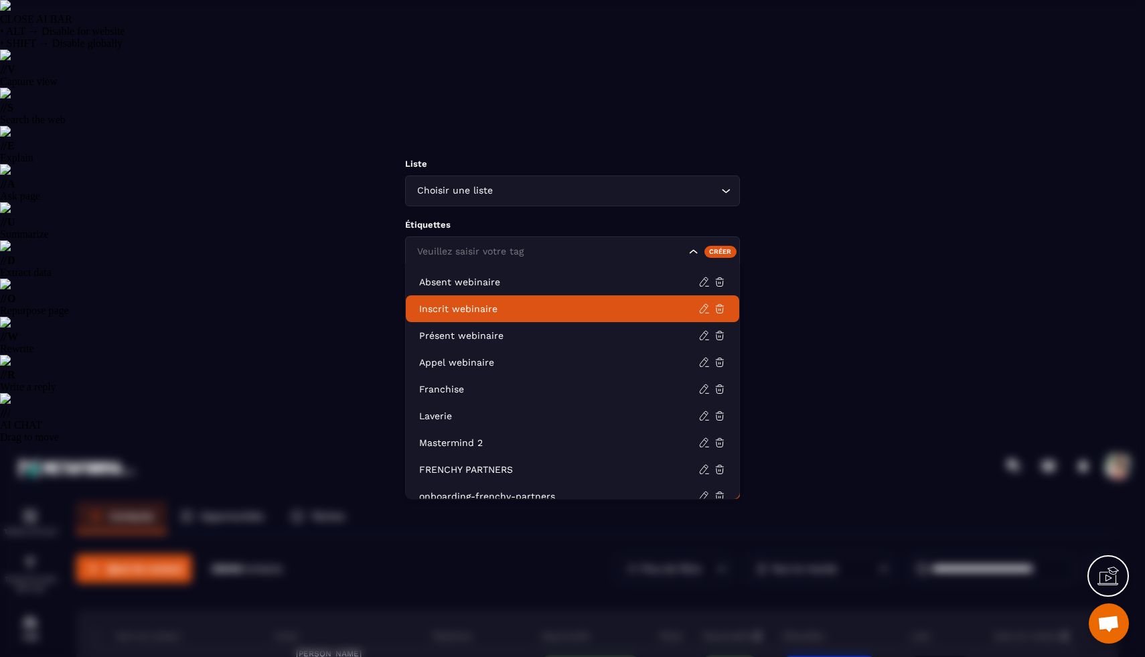
click at [473, 303] on p "Inscrit webinaire" at bounding box center [558, 308] width 279 height 13
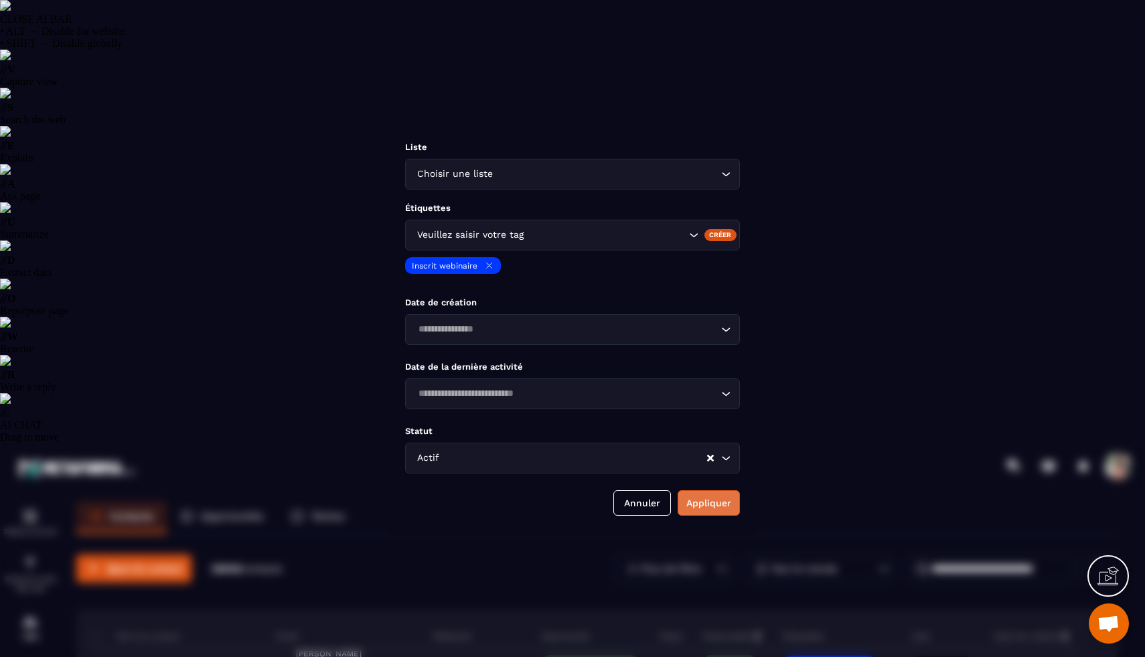
click at [701, 510] on button "Appliquer" at bounding box center [709, 502] width 62 height 25
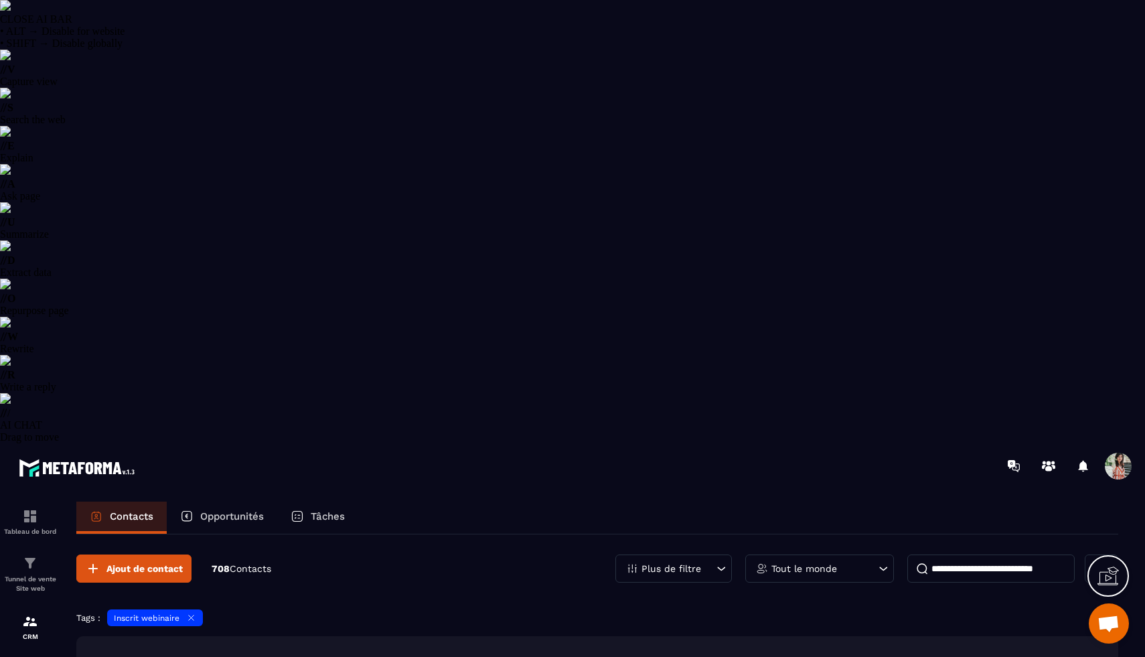
click at [334, 510] on p "Tâches" at bounding box center [328, 516] width 34 height 12
